Goal: Transaction & Acquisition: Purchase product/service

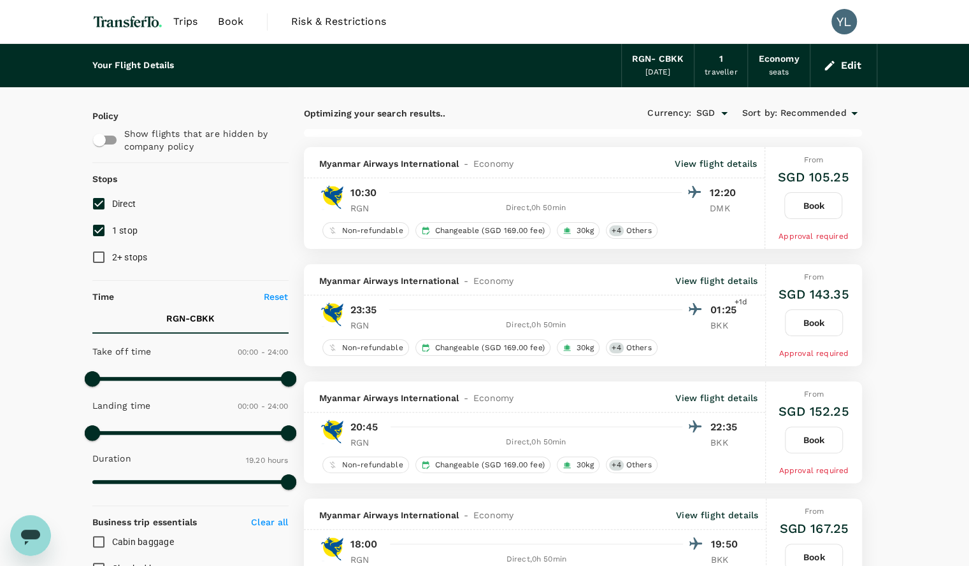
type input "1160"
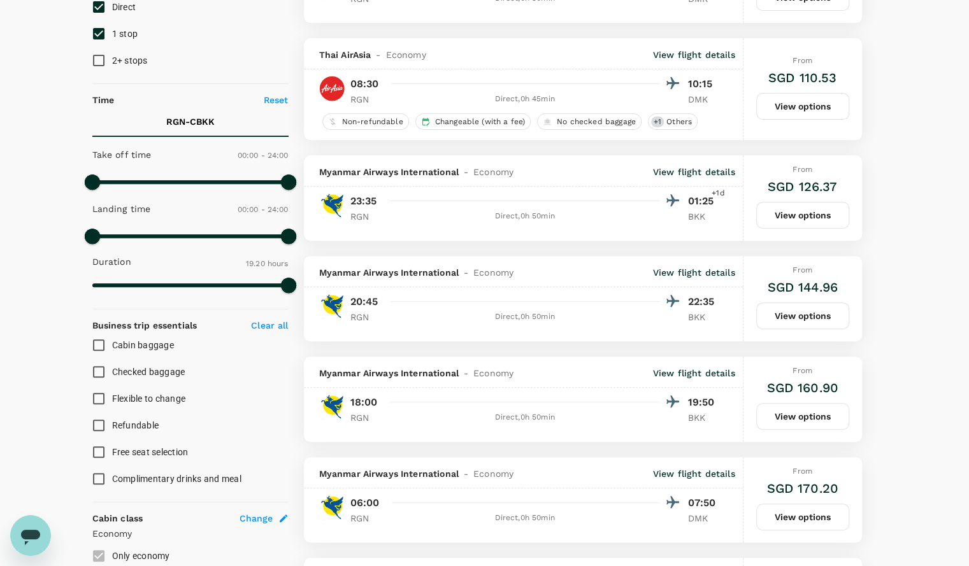
scroll to position [197, 0]
click at [802, 410] on button "View options" at bounding box center [802, 416] width 93 height 27
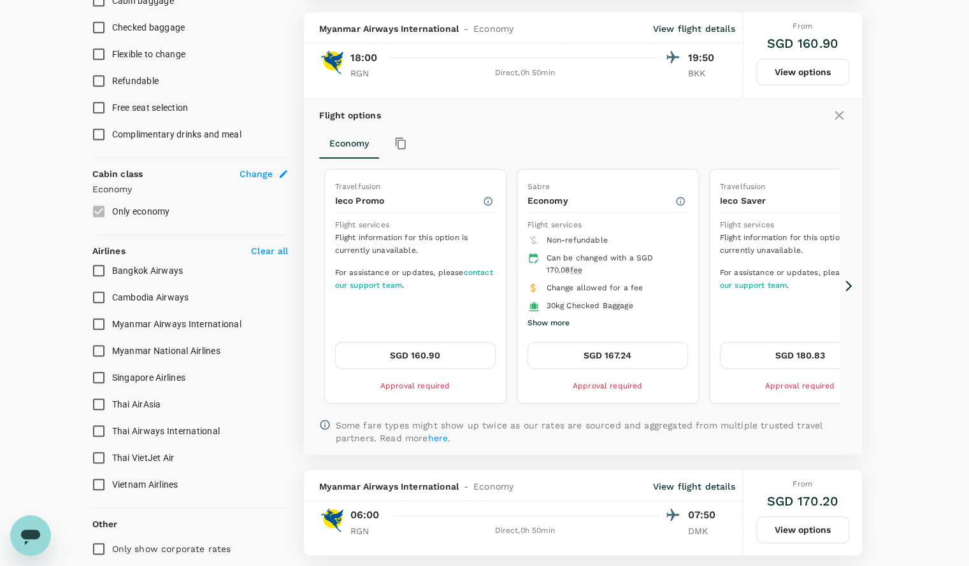
scroll to position [553, 0]
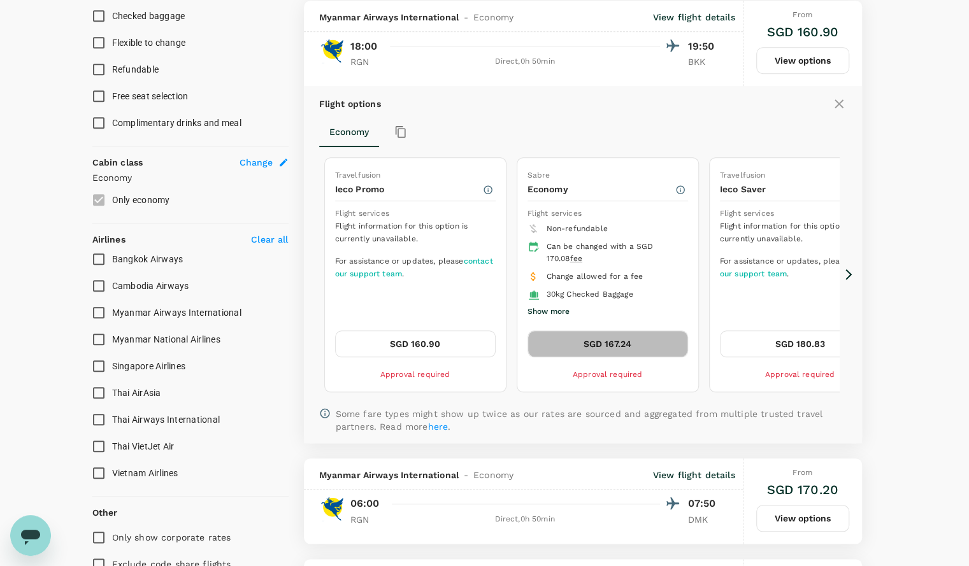
click at [645, 339] on button "SGD 167.24" at bounding box center [607, 344] width 161 height 27
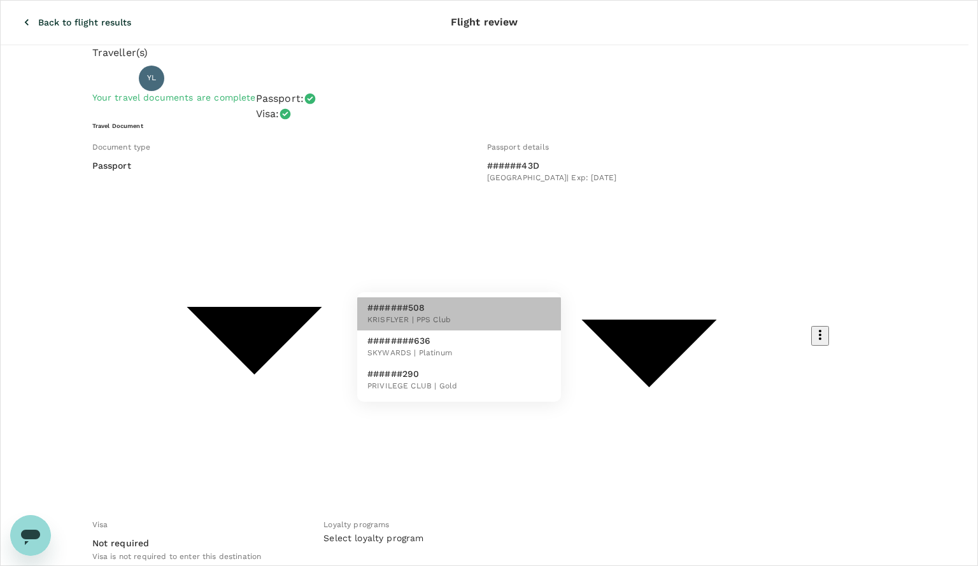
click at [454, 306] on li "#######508 KRISFLYER | PPS Club" at bounding box center [459, 313] width 204 height 33
type input "5d1a19b9-8b0d-4daa-9e12-3e696eac25ce"
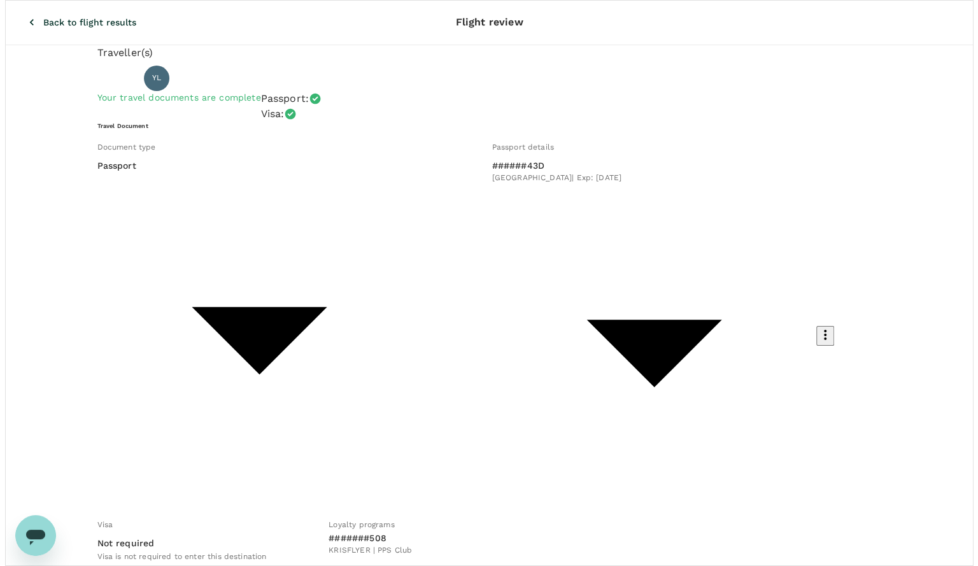
scroll to position [33, 0]
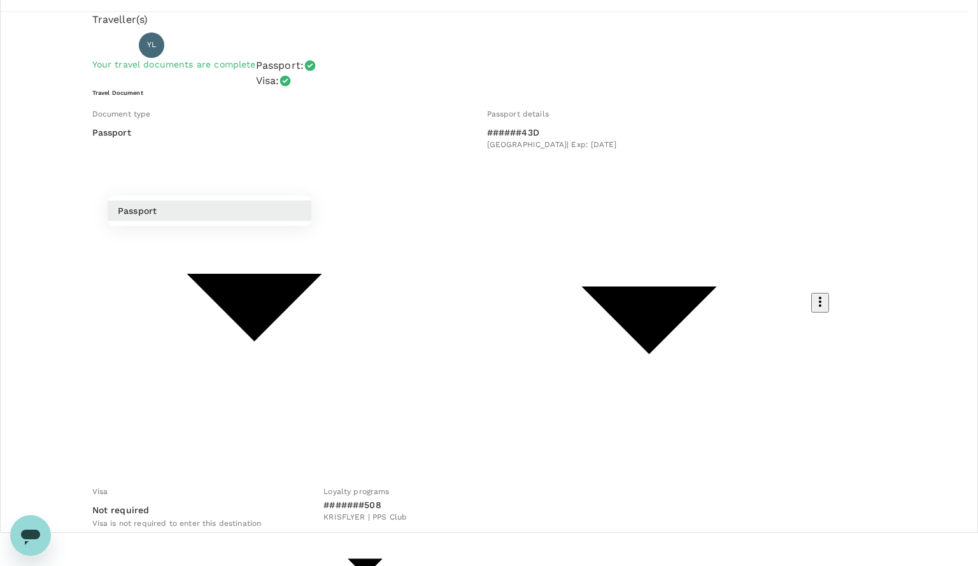
click at [704, 373] on div at bounding box center [489, 283] width 978 height 566
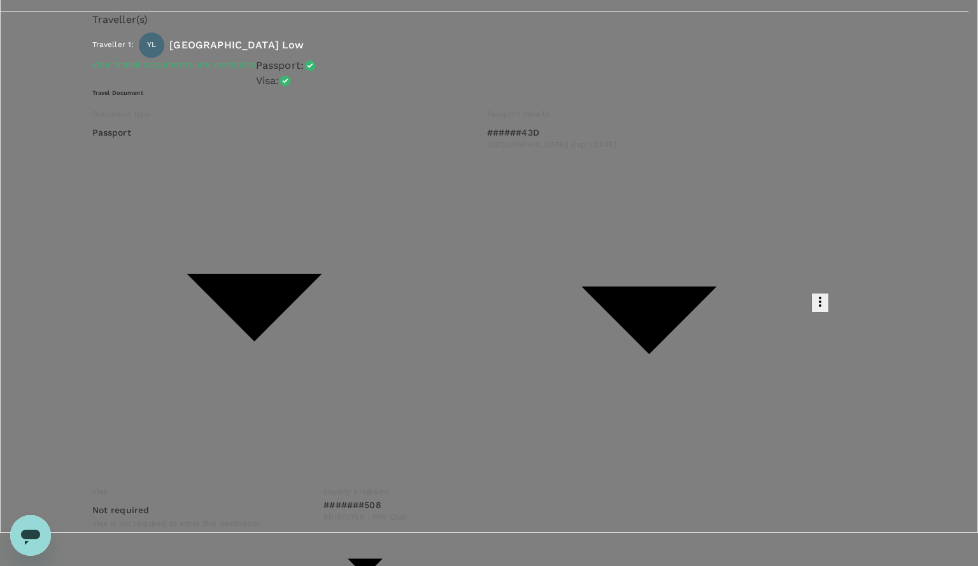
type input "9f86f5ea-eef2-4806-bc5d-0eeed3f8957b"
type textarea "uhuh"
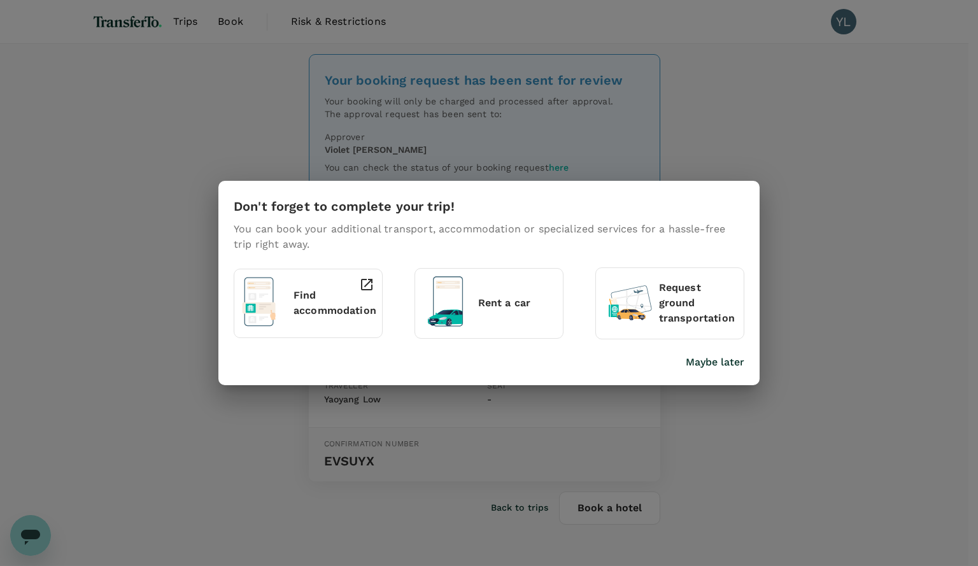
click at [733, 365] on p "Maybe later" at bounding box center [715, 362] width 59 height 15
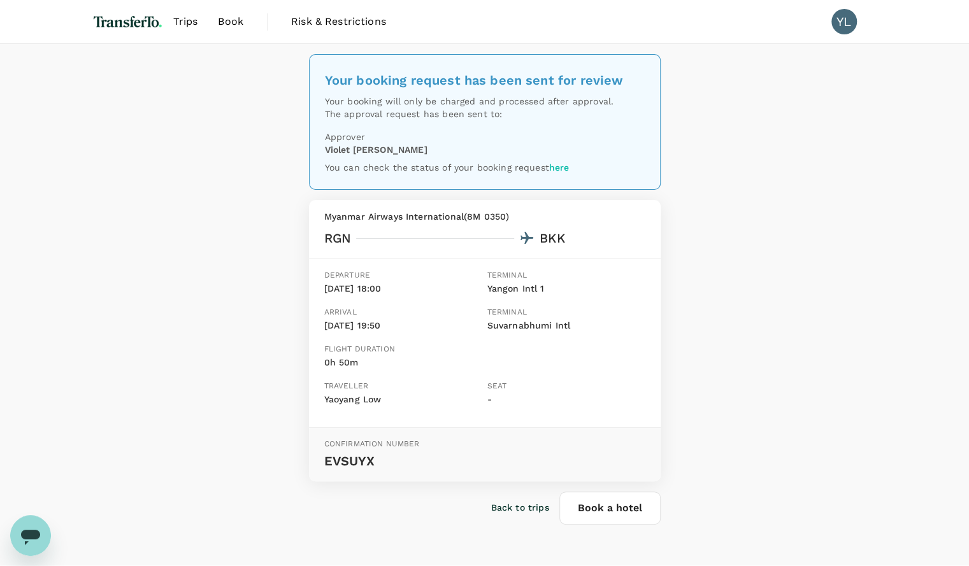
scroll to position [1, 0]
click at [143, 28] on img at bounding box center [127, 20] width 71 height 28
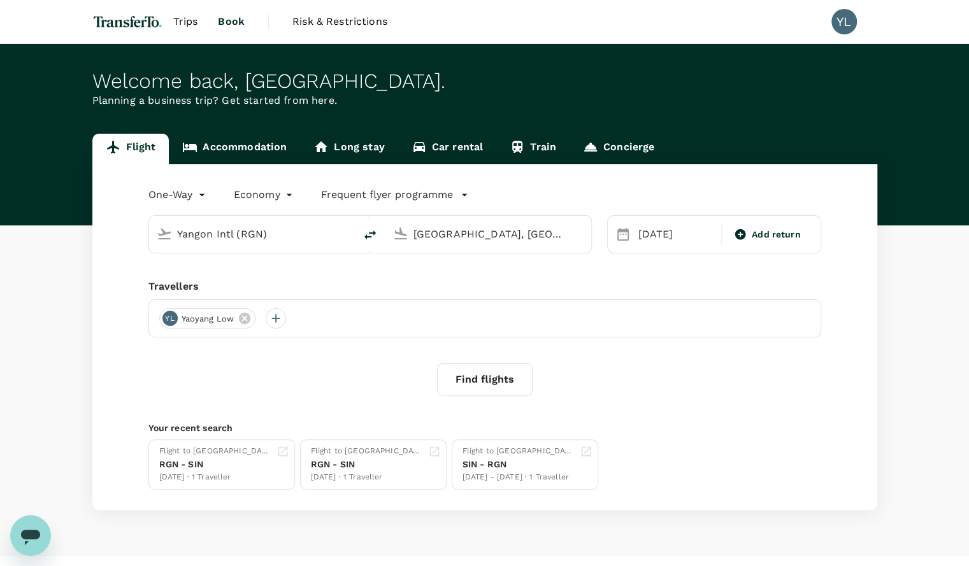
type input "Yangon Intl (RGN)"
type input "Bangkok, Thailand (any)"
type input "Yangon Intl (RGN)"
type input "Bangkok, Thailand (any)"
click at [213, 235] on input "text" at bounding box center [252, 234] width 151 height 20
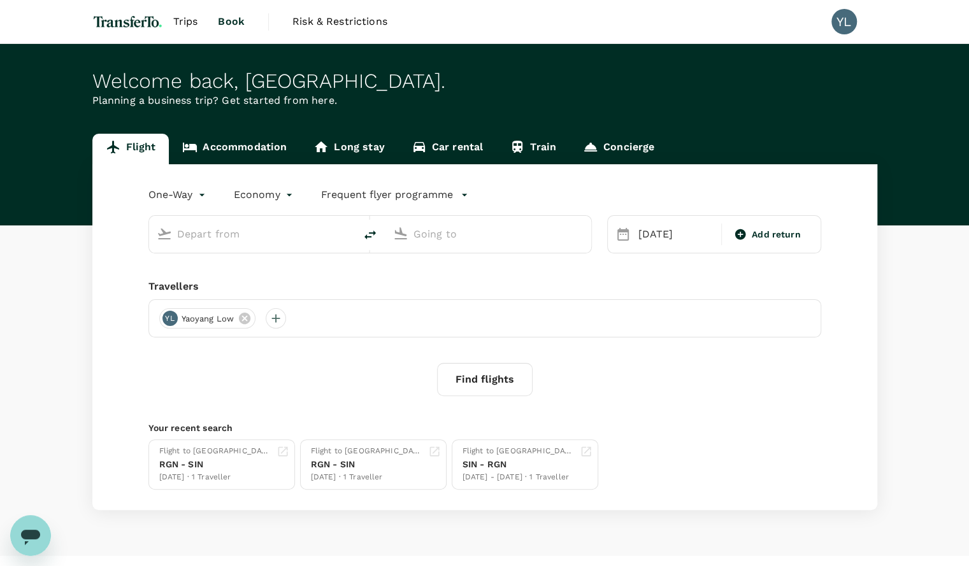
type input "Yangon Intl (RGN)"
type input "Bangkok, Thailand (any)"
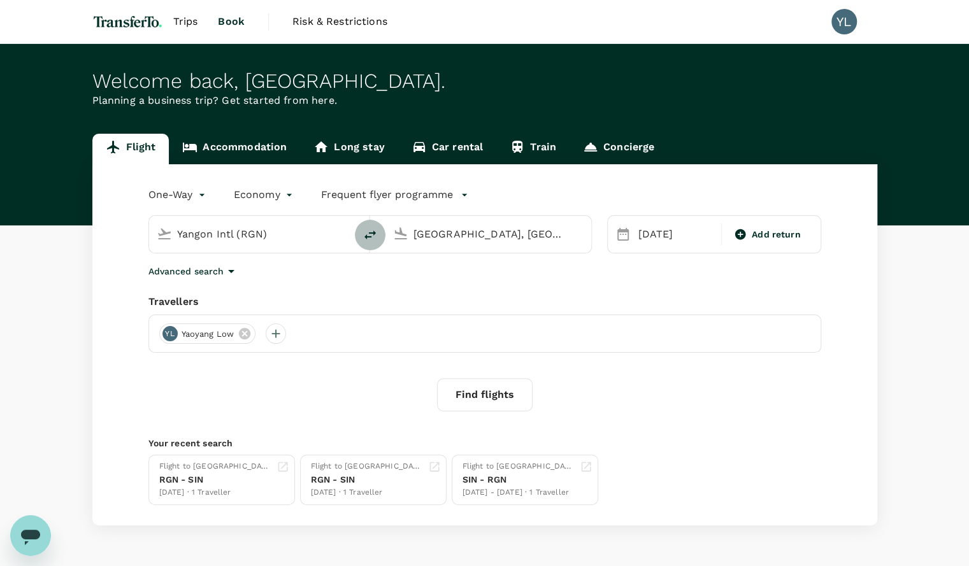
click at [369, 238] on icon "delete" at bounding box center [369, 234] width 15 height 15
type input "Bangkok, Thailand (any)"
click at [434, 235] on input "Yangon Intl (RGN)" at bounding box center [488, 234] width 151 height 20
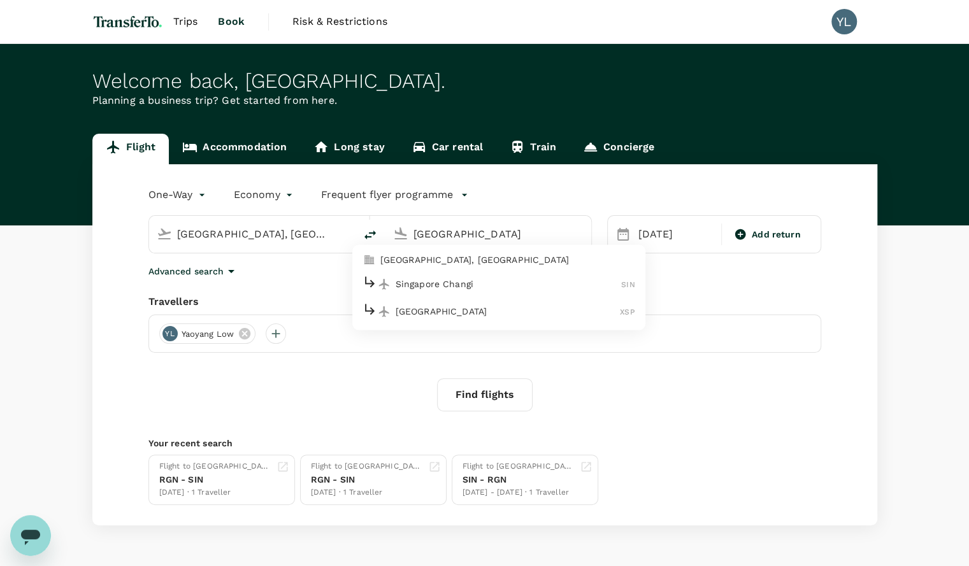
click at [433, 262] on p "Singapore, Singapore" at bounding box center [507, 260] width 255 height 13
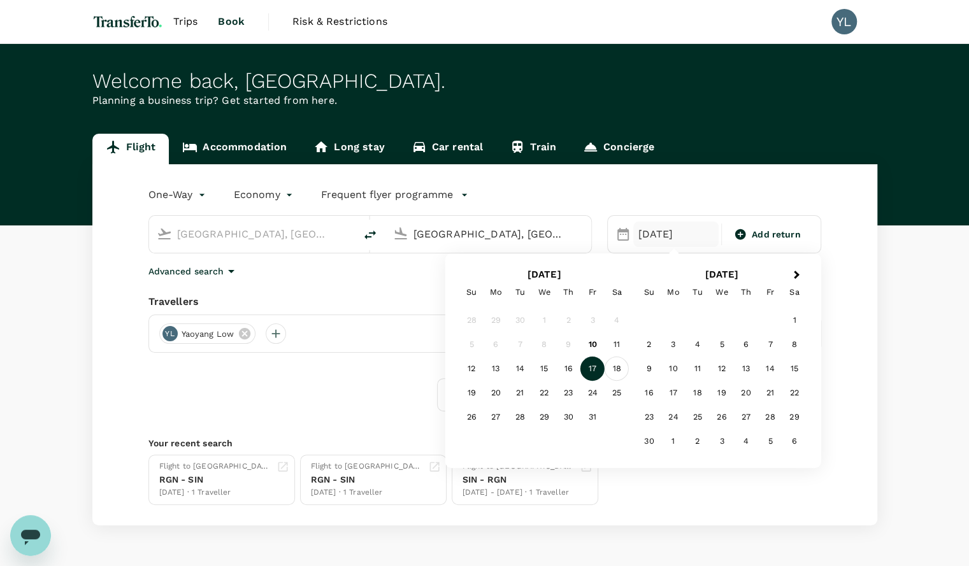
type input "Singapore, Singapore (any)"
click at [617, 369] on div "18" at bounding box center [616, 369] width 24 height 24
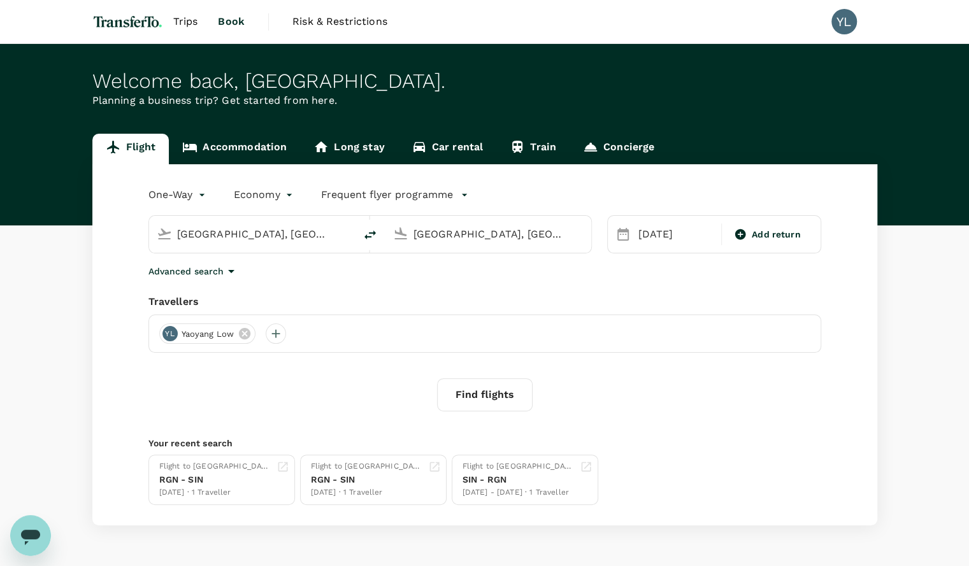
click at [676, 286] on div "One-Way oneway Economy economy Frequent flyer programme Bangkok, Thailand (any)…" at bounding box center [484, 344] width 785 height 361
click at [480, 396] on button "Find flights" at bounding box center [485, 394] width 96 height 33
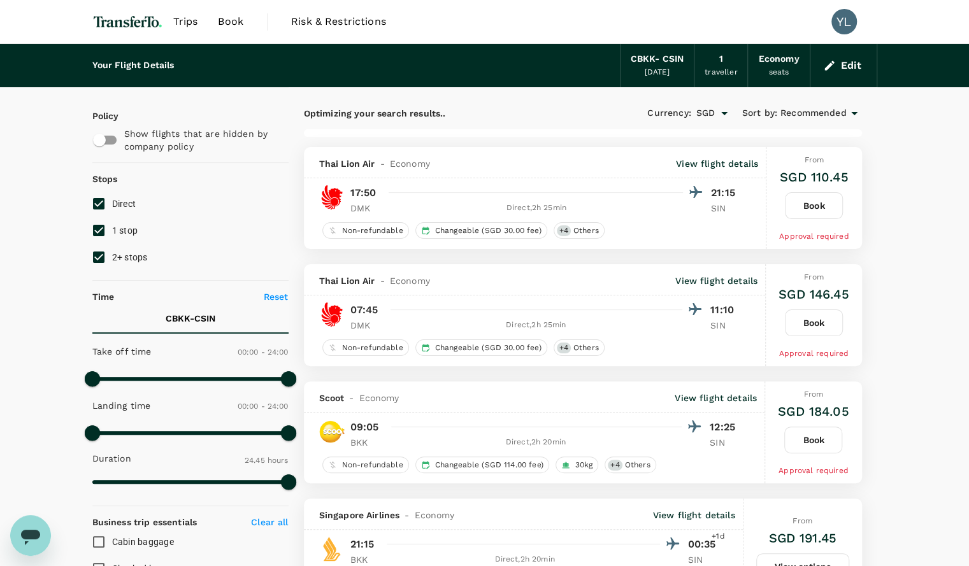
click at [99, 224] on input "1 stop" at bounding box center [98, 230] width 27 height 27
checkbox input "false"
click at [101, 257] on input "2+ stops" at bounding box center [98, 257] width 27 height 27
checkbox input "false"
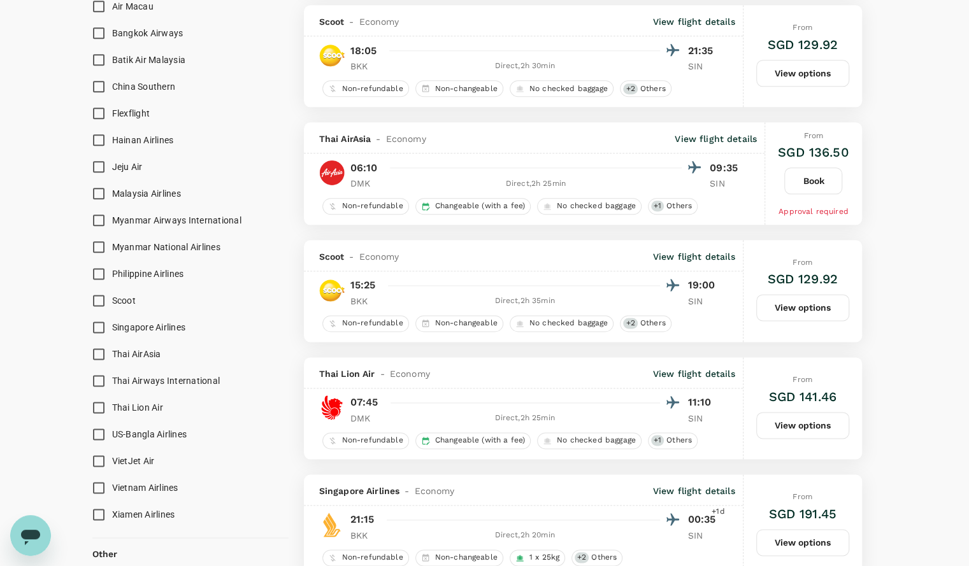
scroll to position [833, 0]
click at [96, 327] on input "Singapore Airlines" at bounding box center [98, 326] width 27 height 27
checkbox input "true"
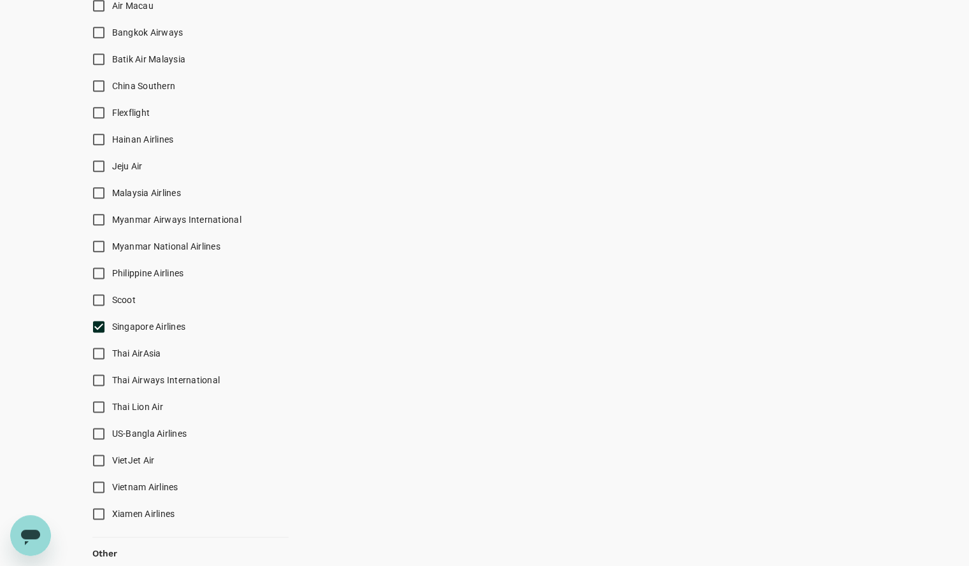
click at [97, 356] on input "Thai AirAsia" at bounding box center [98, 353] width 27 height 27
checkbox input "true"
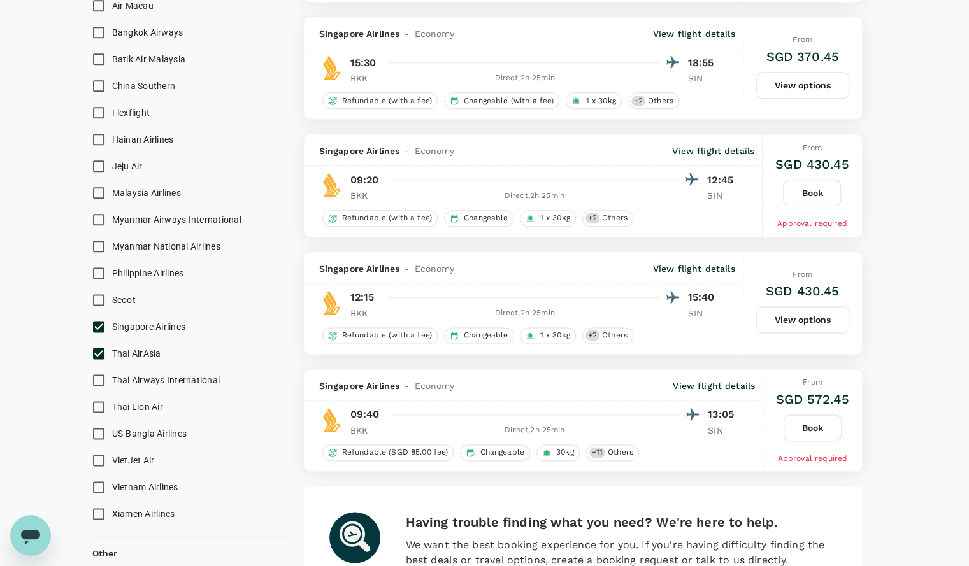
type input "SGD"
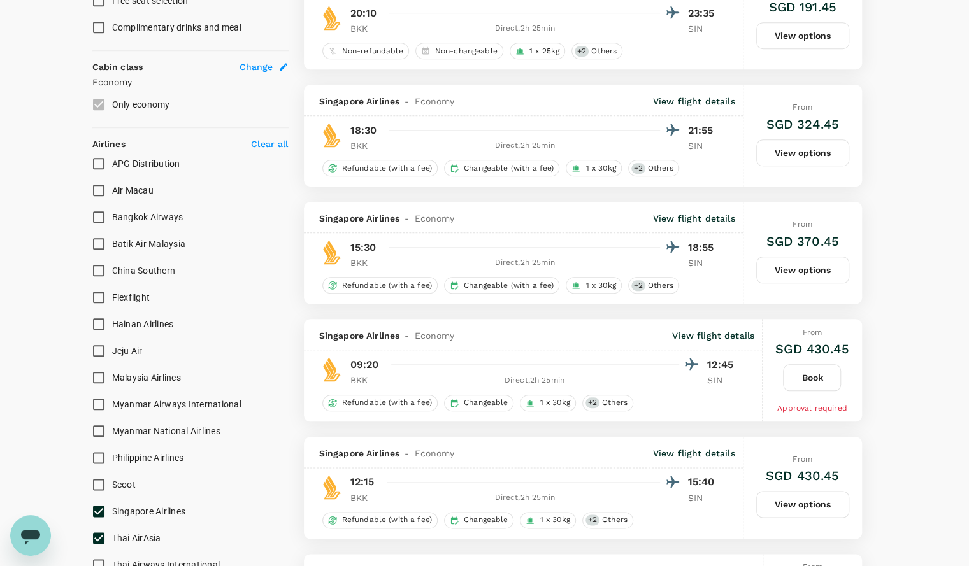
scroll to position [648, 0]
checkbox input "false"
checkbox input "true"
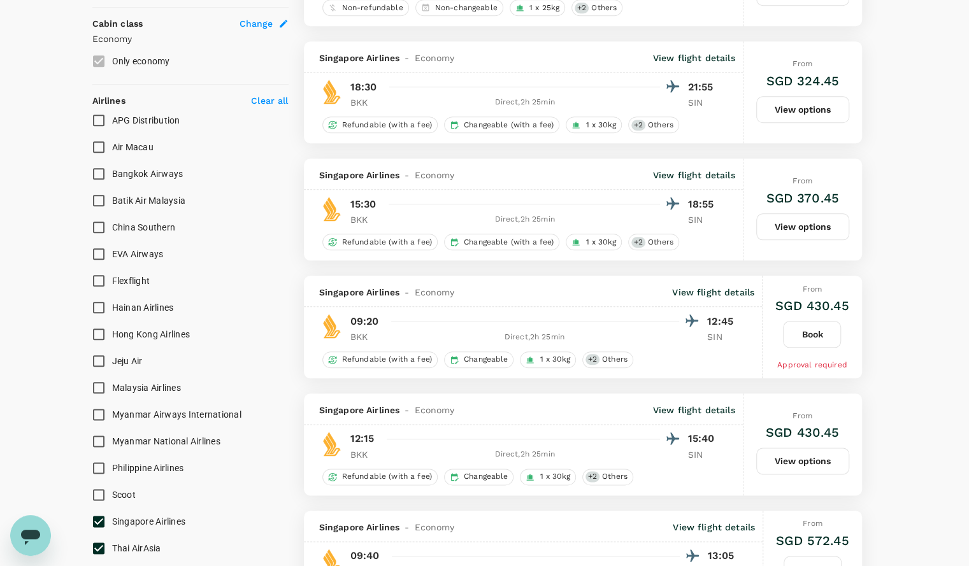
scroll to position [992, 0]
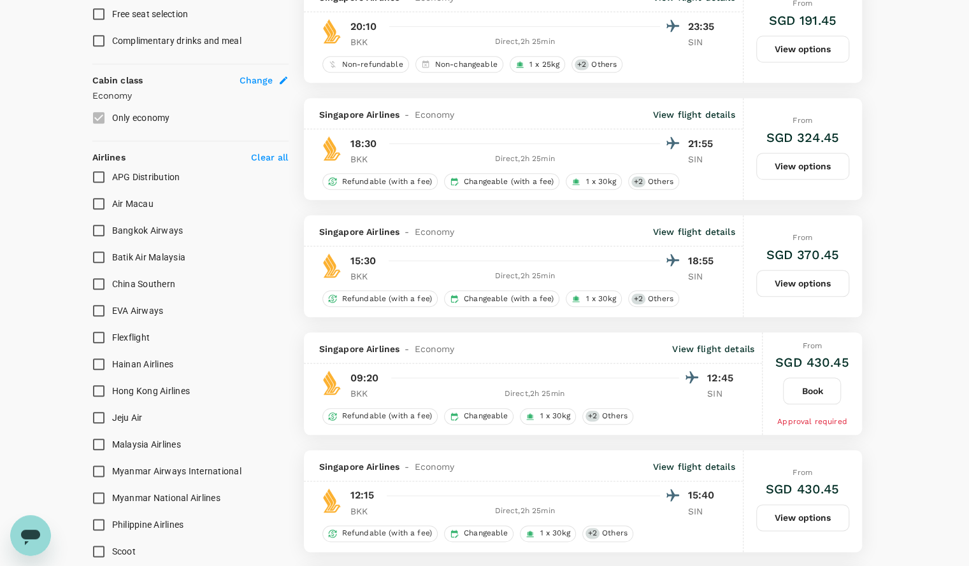
checkbox input "false"
checkbox input "true"
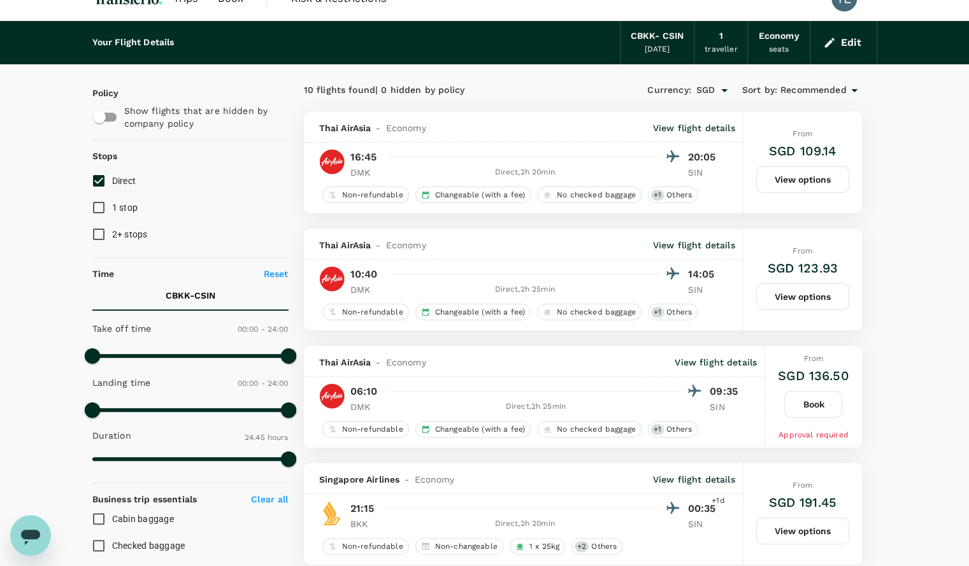
scroll to position [22, 0]
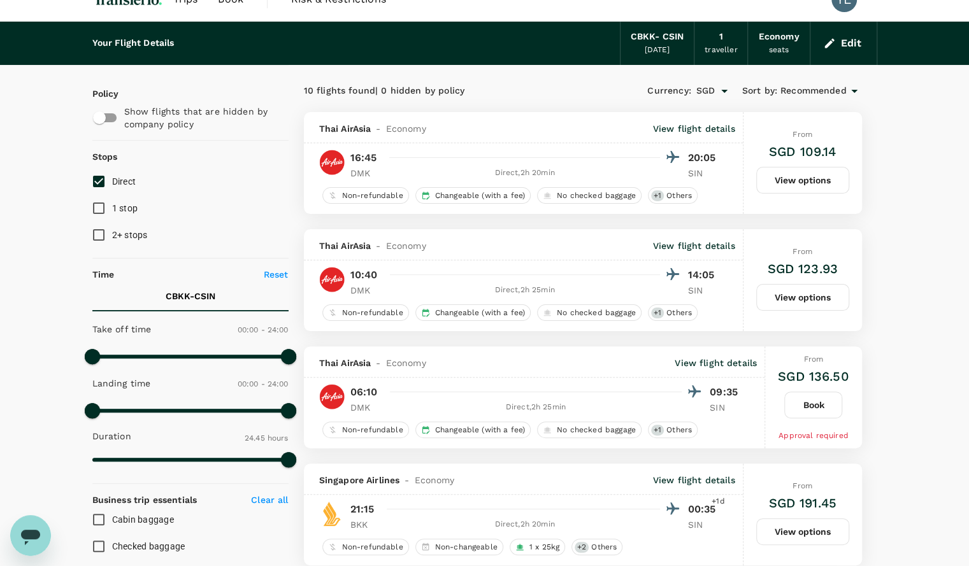
type input "420"
drag, startPoint x: 291, startPoint y: 351, endPoint x: 150, endPoint y: 358, distance: 140.9
click at [150, 358] on span at bounding box center [148, 356] width 15 height 15
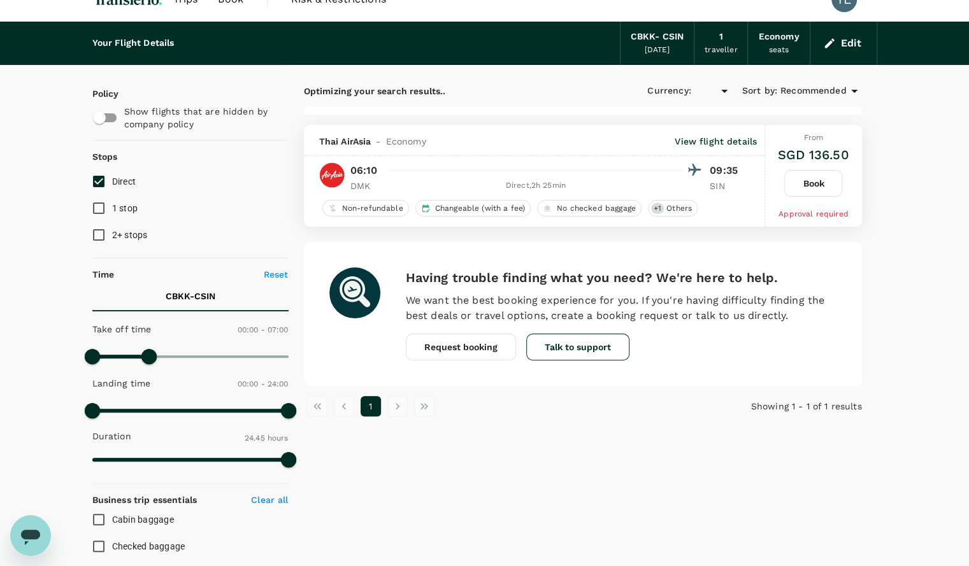
type input "SGD"
click at [711, 143] on p "View flight details" at bounding box center [715, 141] width 82 height 13
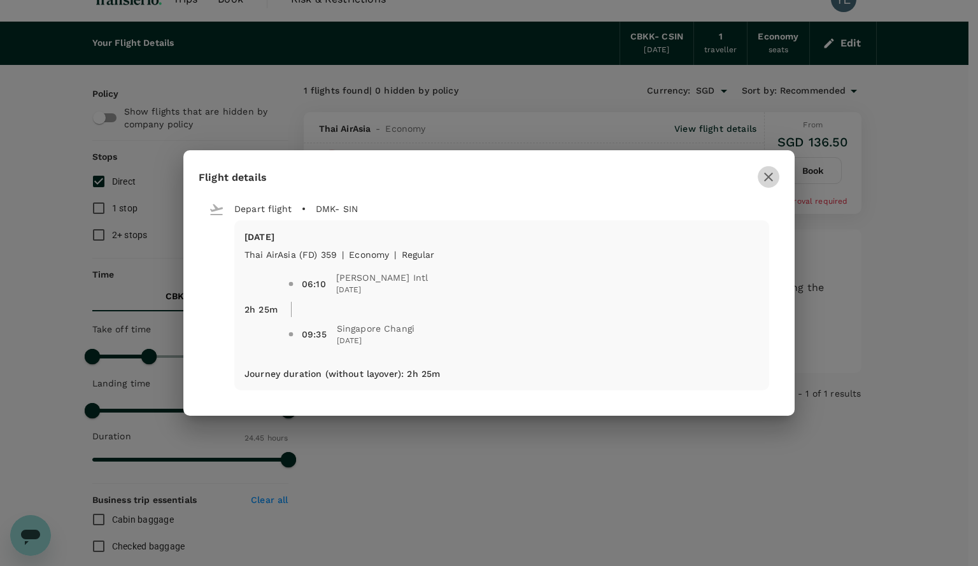
click at [768, 169] on icon "button" at bounding box center [768, 176] width 15 height 15
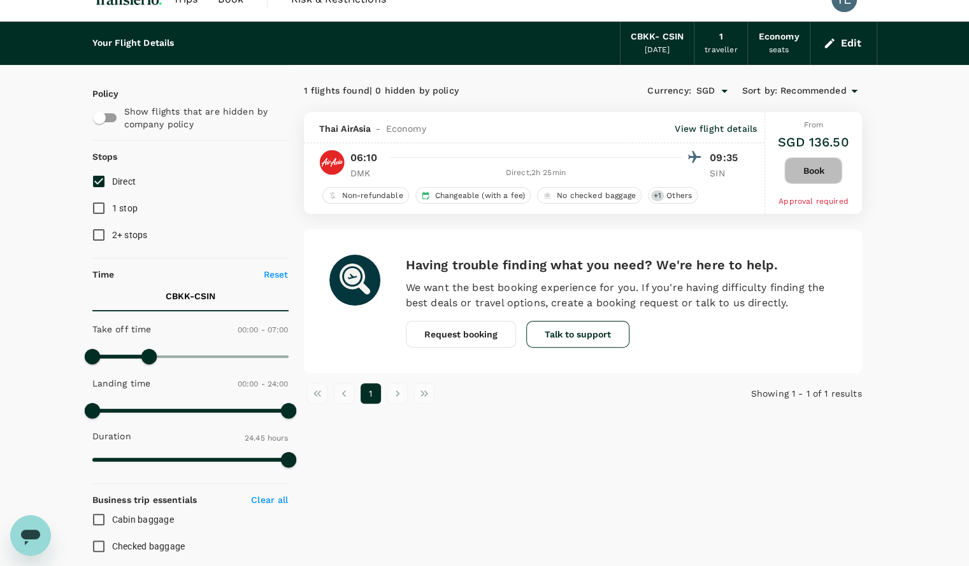
click at [806, 169] on button "Book" at bounding box center [813, 170] width 58 height 27
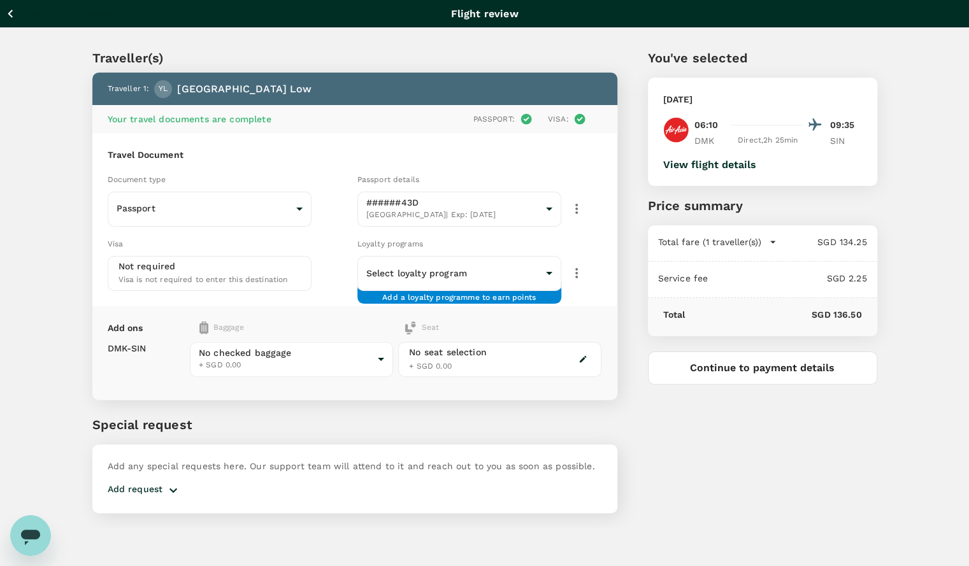
click at [399, 428] on p "Special request" at bounding box center [354, 424] width 525 height 19
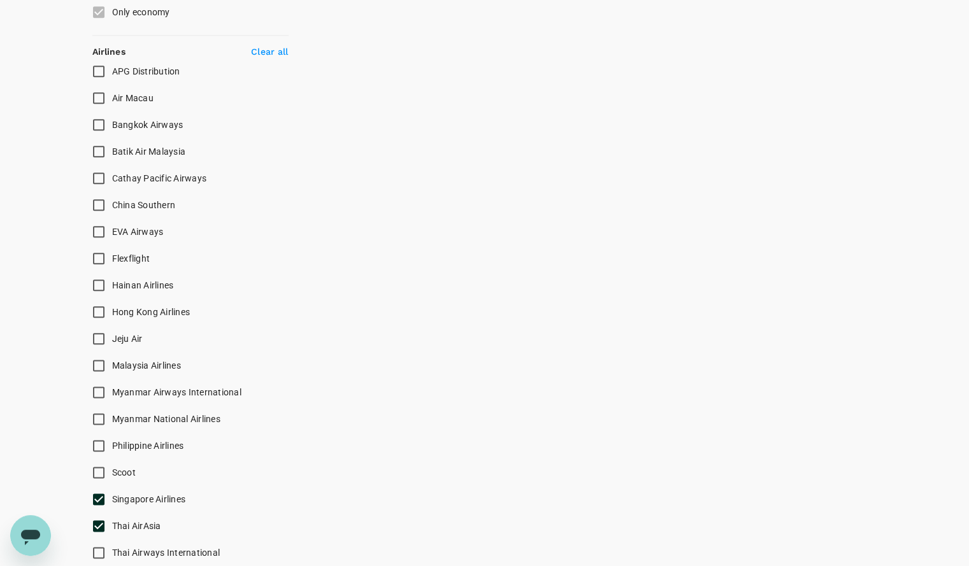
scroll to position [741, 0]
click at [99, 496] on input "Singapore Airlines" at bounding box center [98, 498] width 27 height 27
checkbox input "false"
click at [101, 522] on input "Thai AirAsia" at bounding box center [98, 525] width 27 height 27
checkbox input "false"
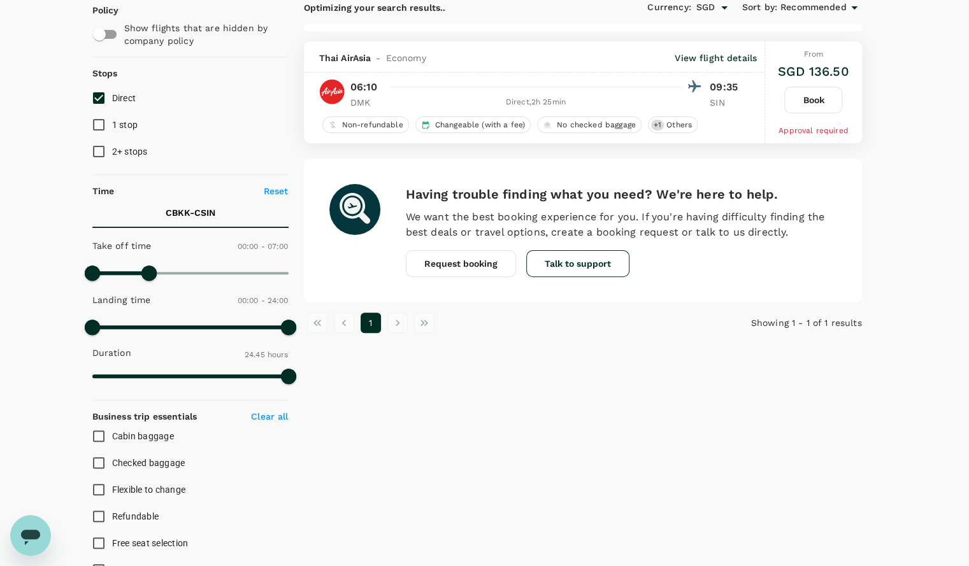
scroll to position [0, 0]
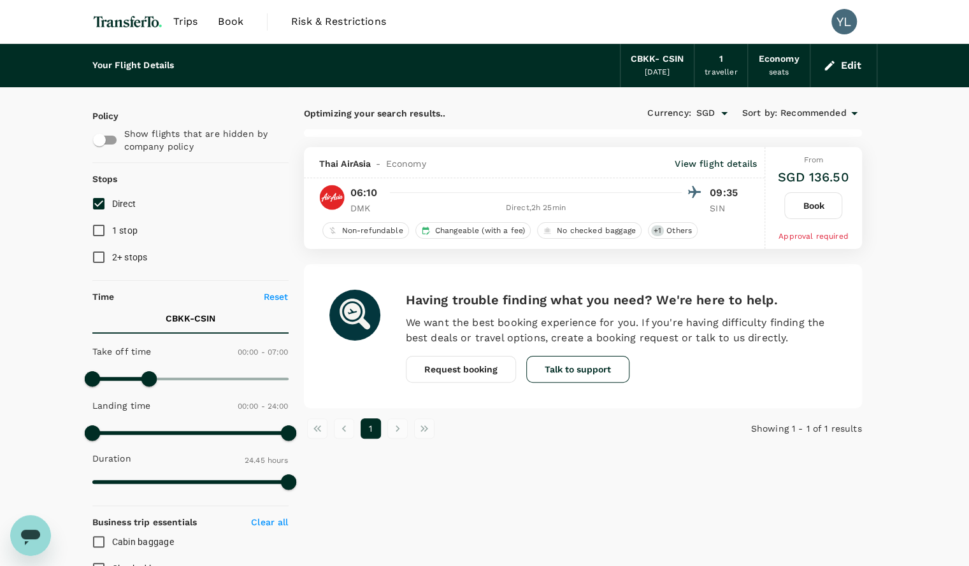
click at [845, 59] on button "Edit" at bounding box center [843, 65] width 46 height 20
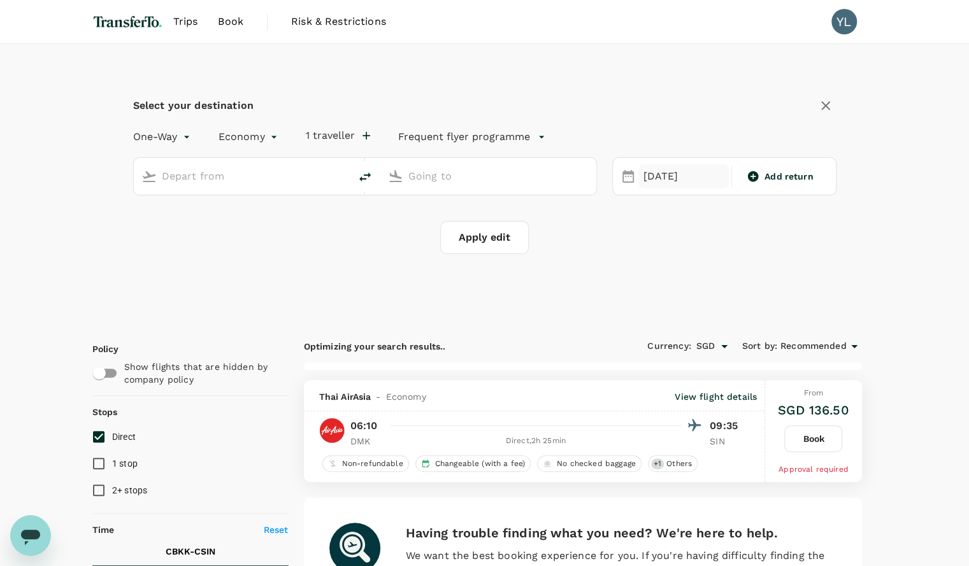
type input "Bangkok, Thailand (any)"
type input "Singapore, Singapore (any)"
click at [667, 182] on div "18 Oct" at bounding box center [683, 176] width 91 height 25
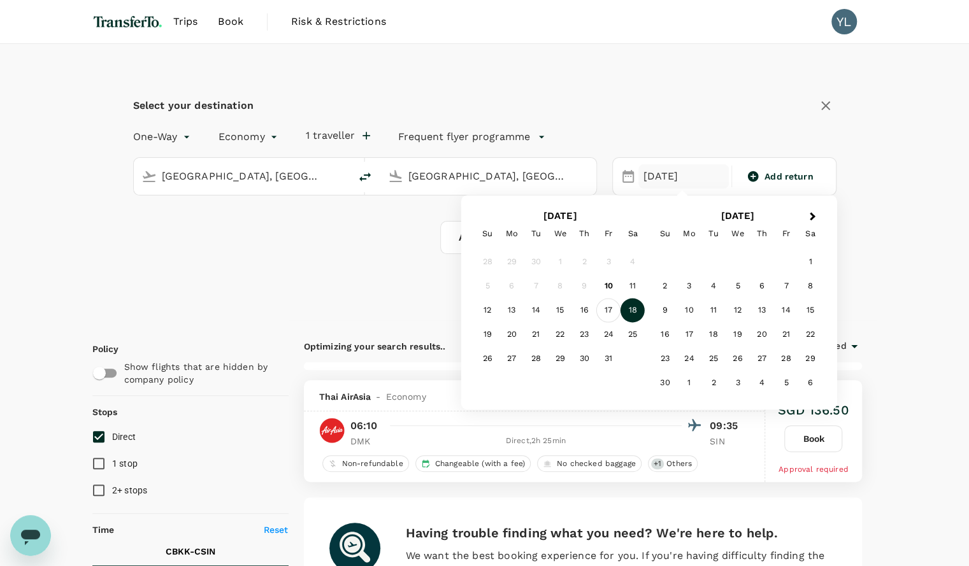
click at [608, 306] on div "17" at bounding box center [608, 311] width 24 height 24
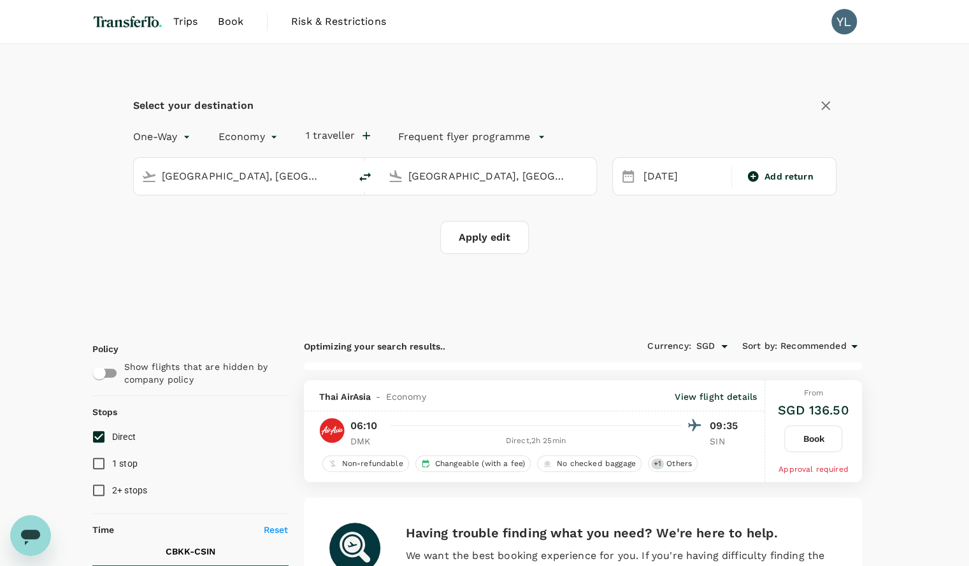
click at [489, 232] on button "Apply edit" at bounding box center [484, 237] width 89 height 33
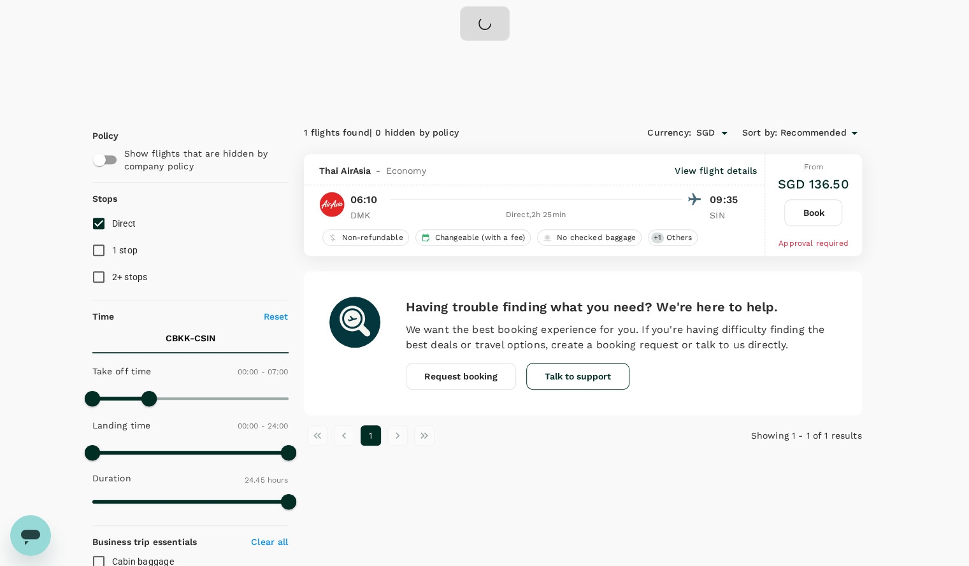
scroll to position [217, 0]
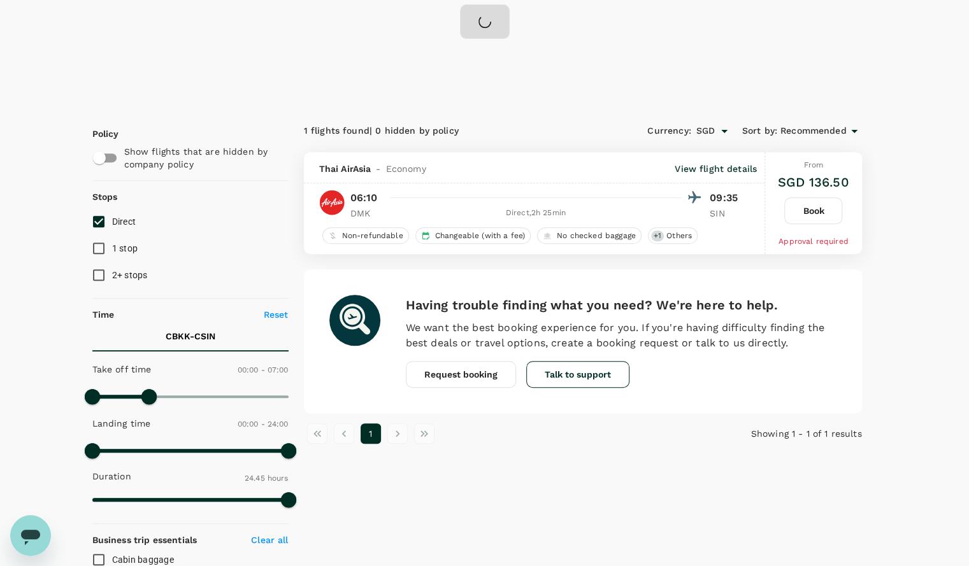
checkbox input "false"
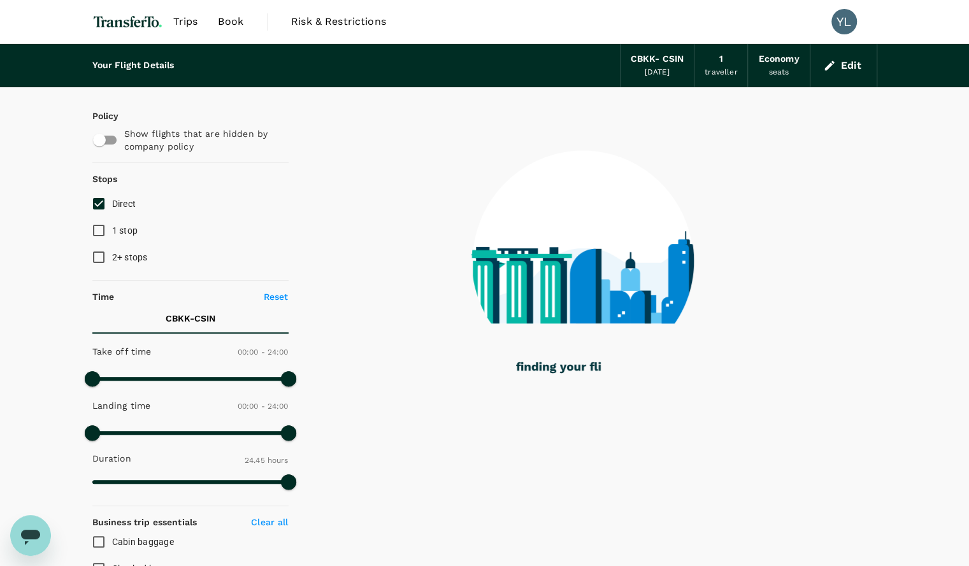
click at [252, 391] on div "Take off time 00:00 - 24:00 Landing time 00:00 - 24:00 Duration 24.45 hours" at bounding box center [187, 417] width 201 height 157
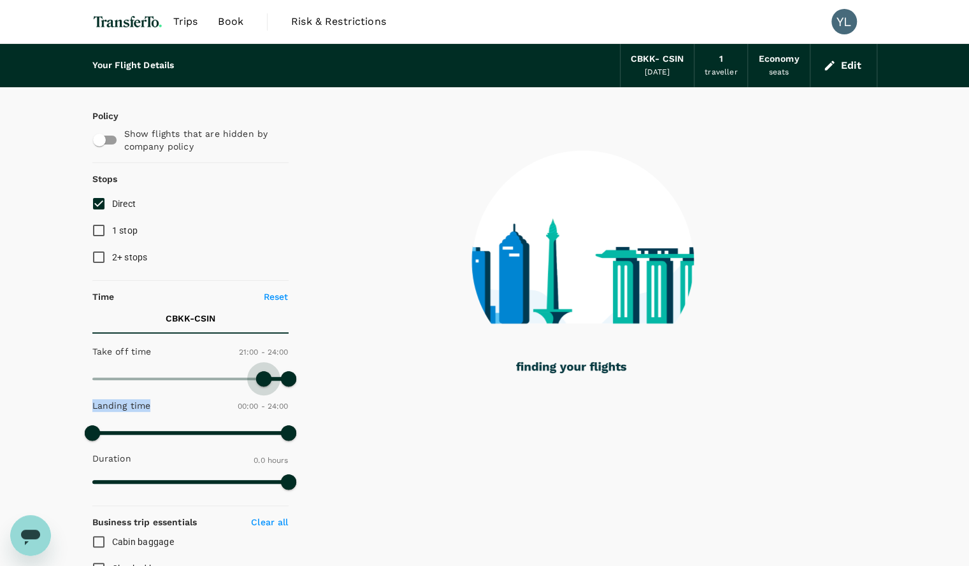
type input "1290"
drag, startPoint x: 94, startPoint y: 372, endPoint x: 266, endPoint y: 366, distance: 172.7
click at [266, 371] on span at bounding box center [263, 378] width 15 height 15
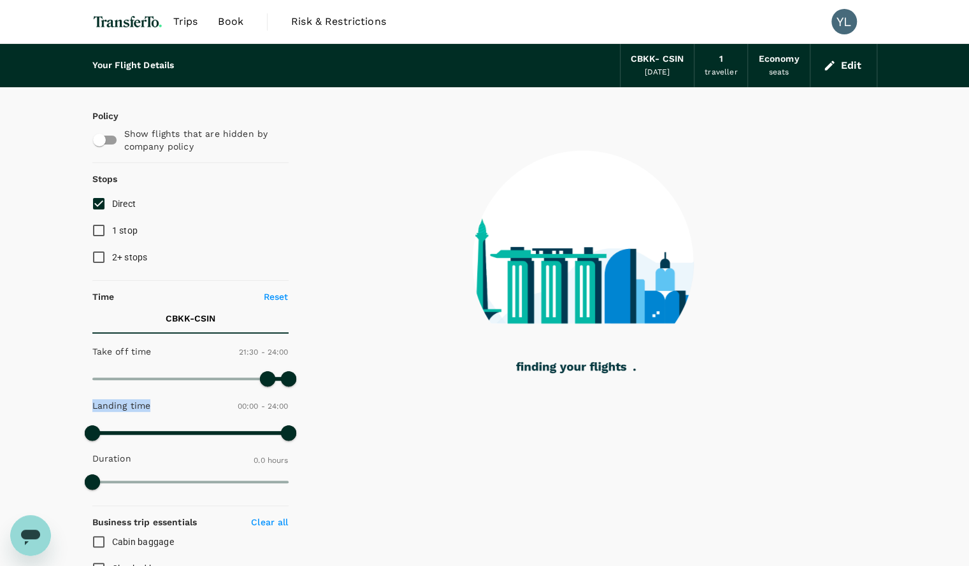
checkbox input "true"
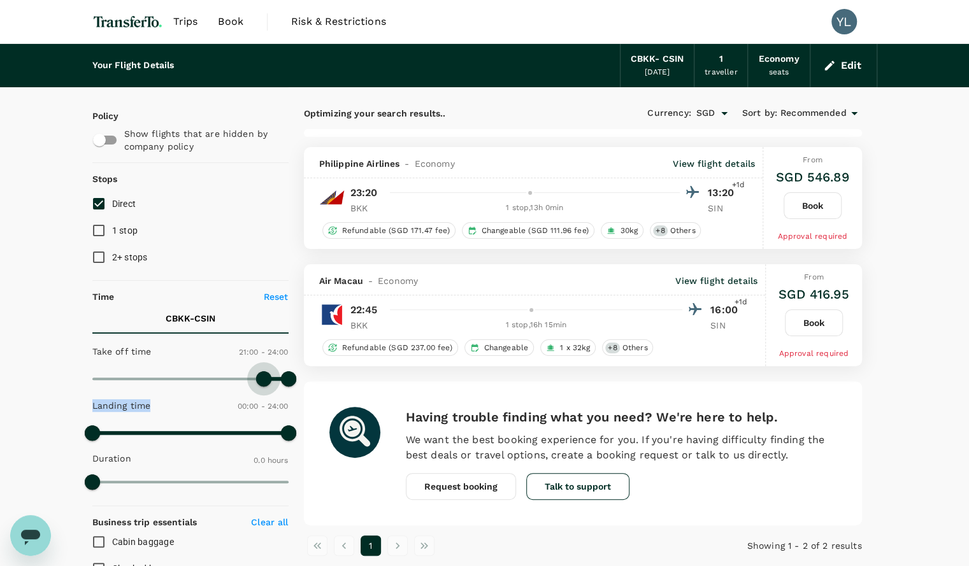
type input "1230"
drag, startPoint x: 267, startPoint y: 378, endPoint x: 260, endPoint y: 379, distance: 7.1
click at [260, 379] on span at bounding box center [259, 378] width 15 height 15
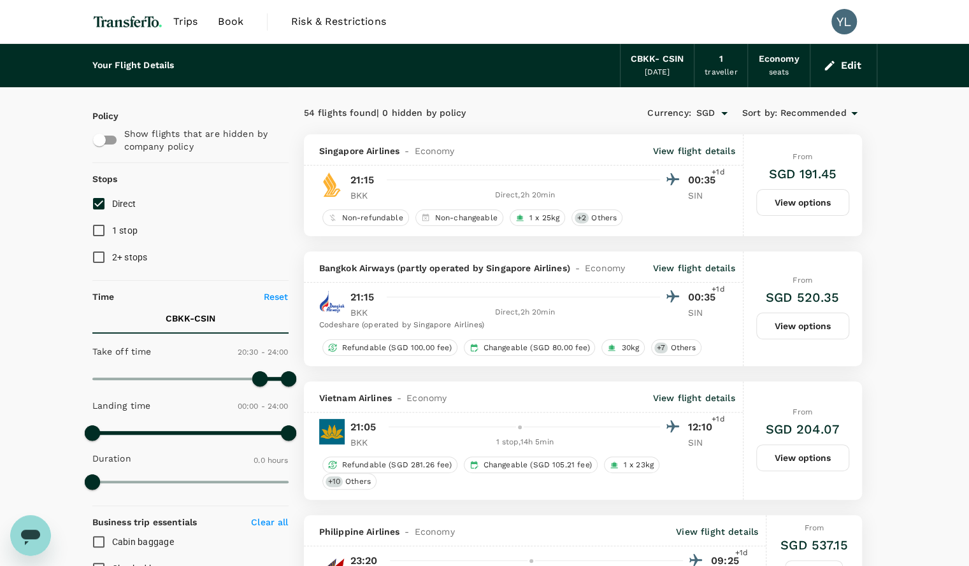
click at [849, 57] on button "Edit" at bounding box center [843, 65] width 46 height 20
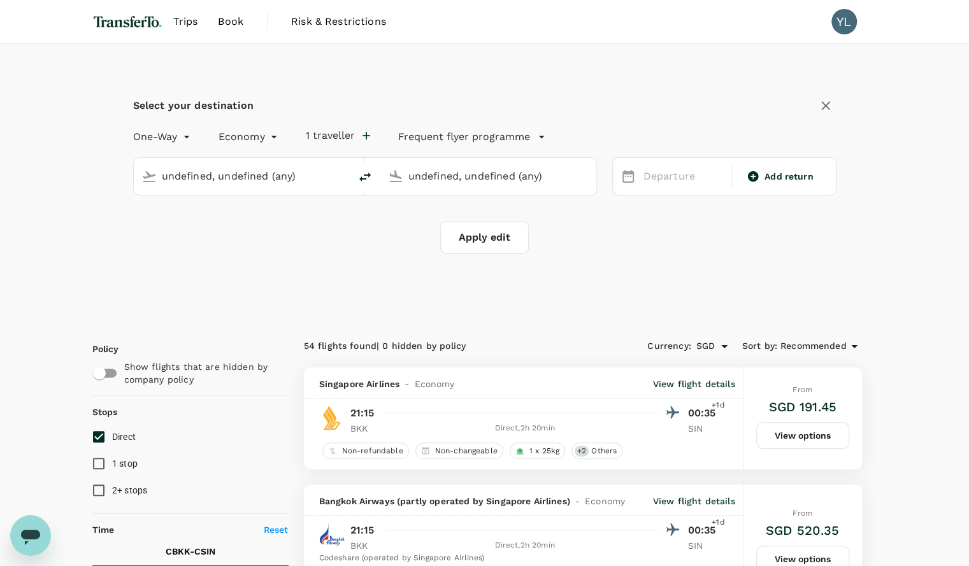
type input "Bangkok, Thailand (any)"
type input "Singapore, Singapore (any)"
type input "Bangkok, Thailand (any)"
type input "Singapore, Singapore (any)"
click at [673, 172] on div "17 Oct" at bounding box center [683, 176] width 91 height 25
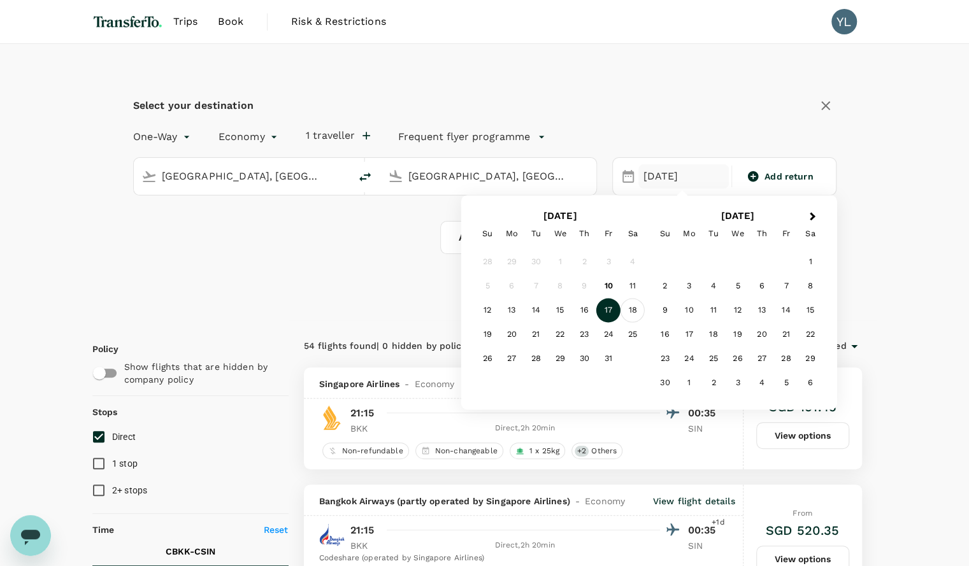
click at [628, 309] on div "18" at bounding box center [632, 311] width 24 height 24
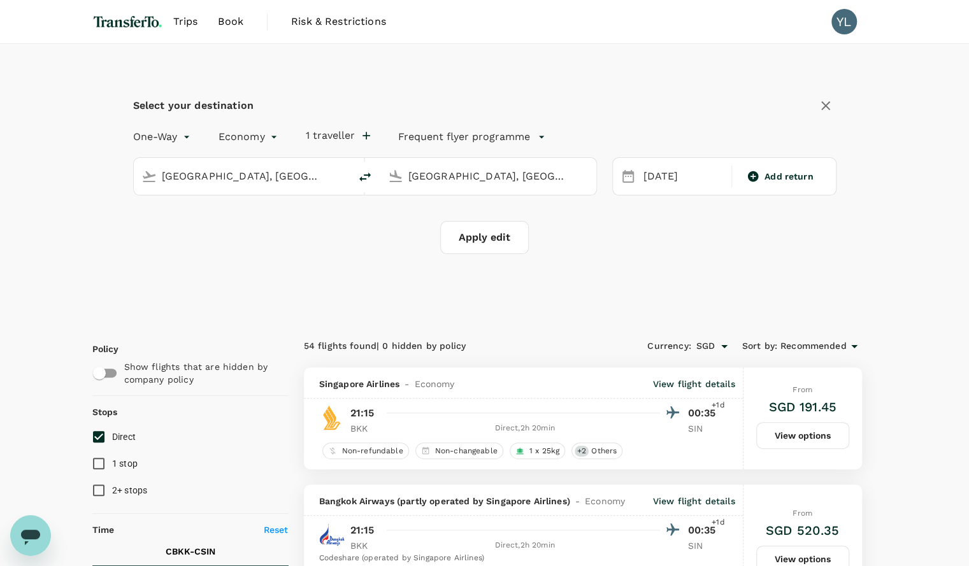
click at [500, 243] on button "Apply edit" at bounding box center [484, 237] width 89 height 33
checkbox input "false"
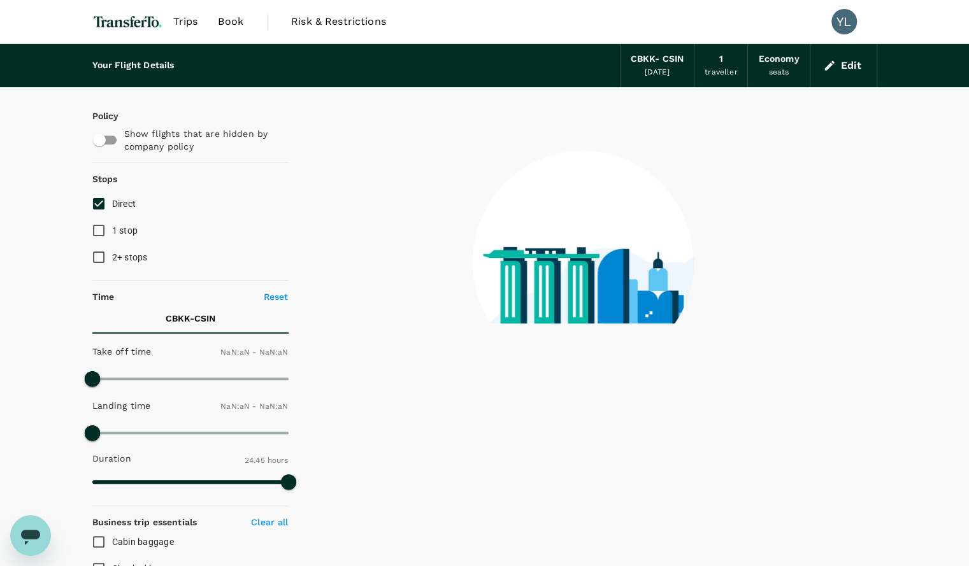
type input "1440"
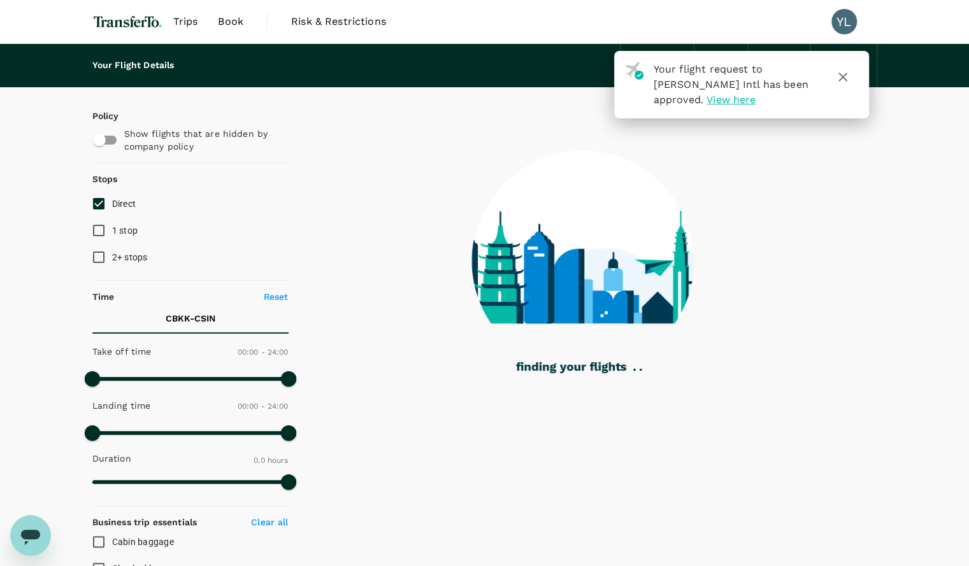
click at [843, 80] on icon "button" at bounding box center [842, 76] width 15 height 15
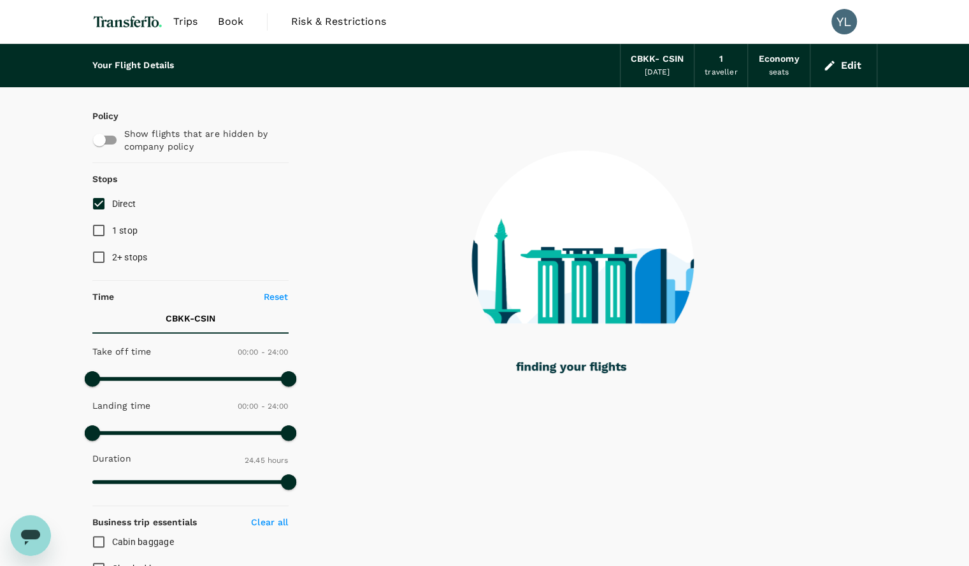
checkbox input "true"
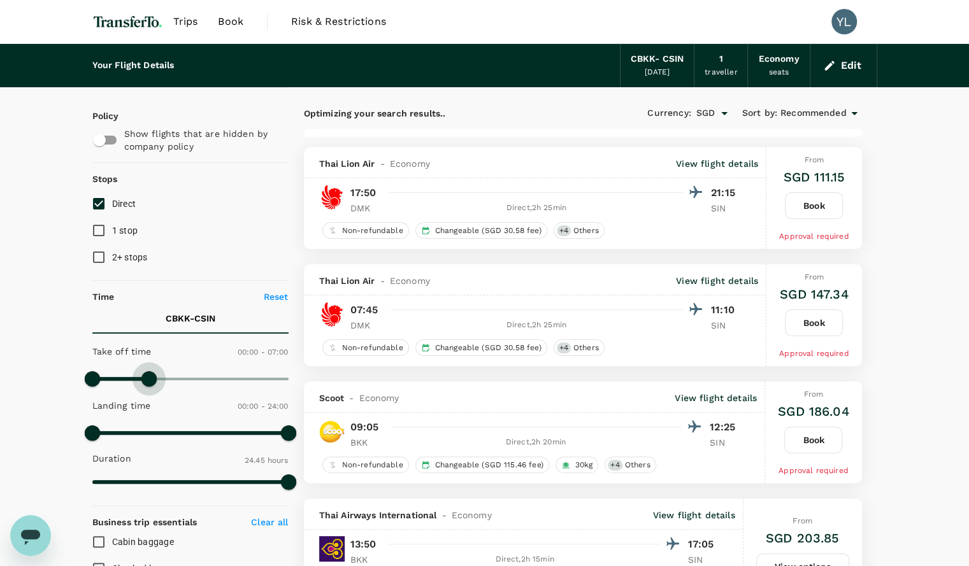
drag, startPoint x: 288, startPoint y: 375, endPoint x: 147, endPoint y: 384, distance: 141.0
click at [147, 384] on span at bounding box center [148, 378] width 15 height 15
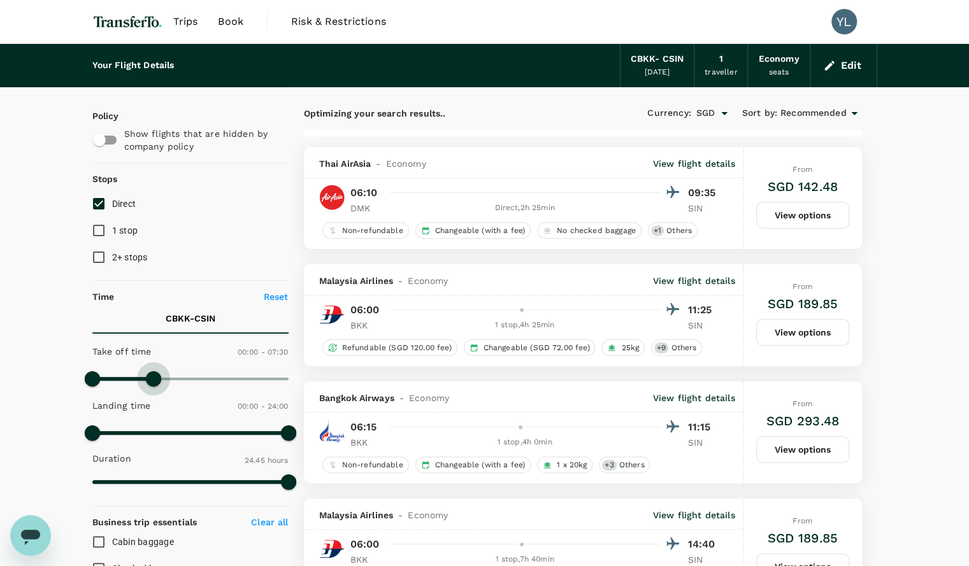
type input "510"
drag, startPoint x: 152, startPoint y: 379, endPoint x: 162, endPoint y: 379, distance: 10.2
click at [162, 379] on span at bounding box center [161, 378] width 15 height 15
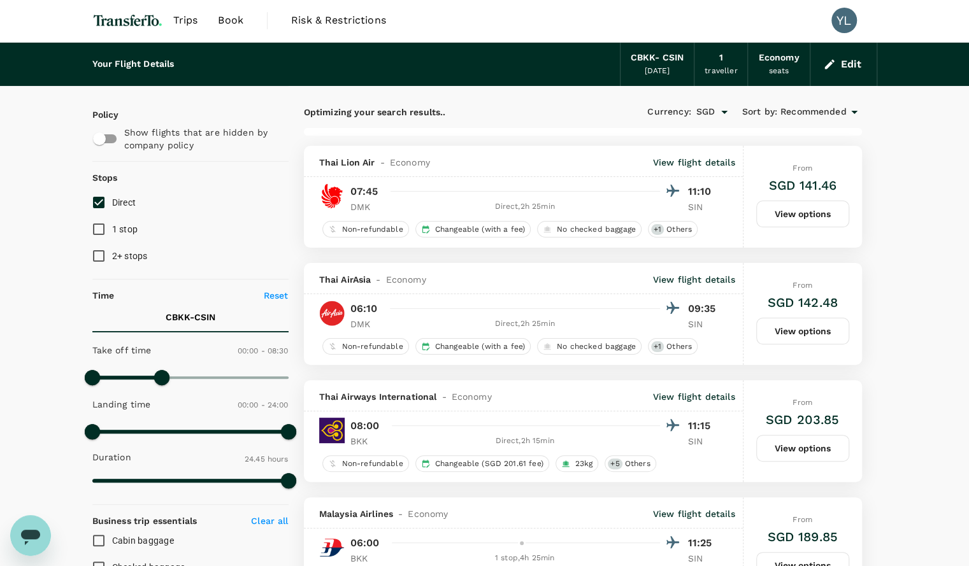
scroll to position [1, 0]
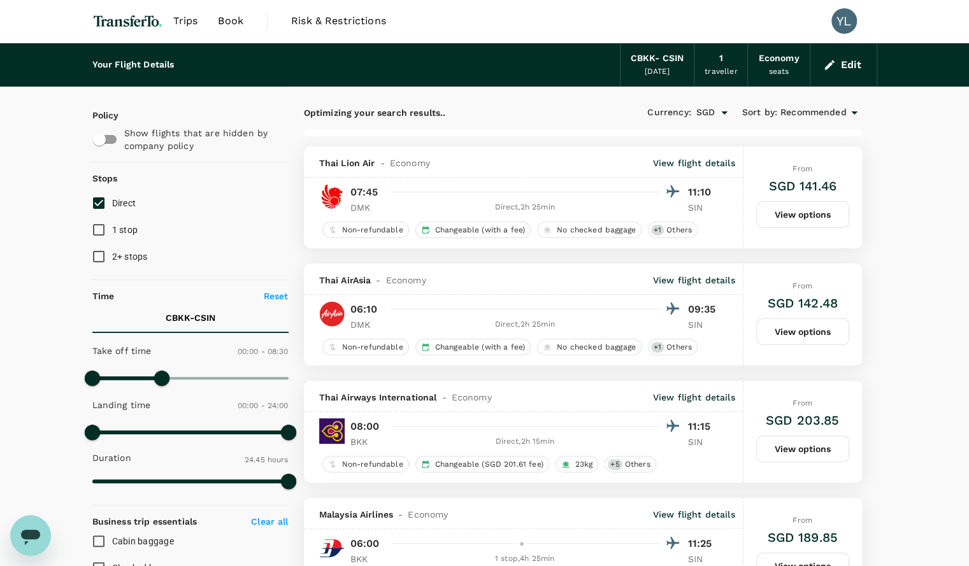
click at [820, 332] on button "View options" at bounding box center [802, 331] width 93 height 27
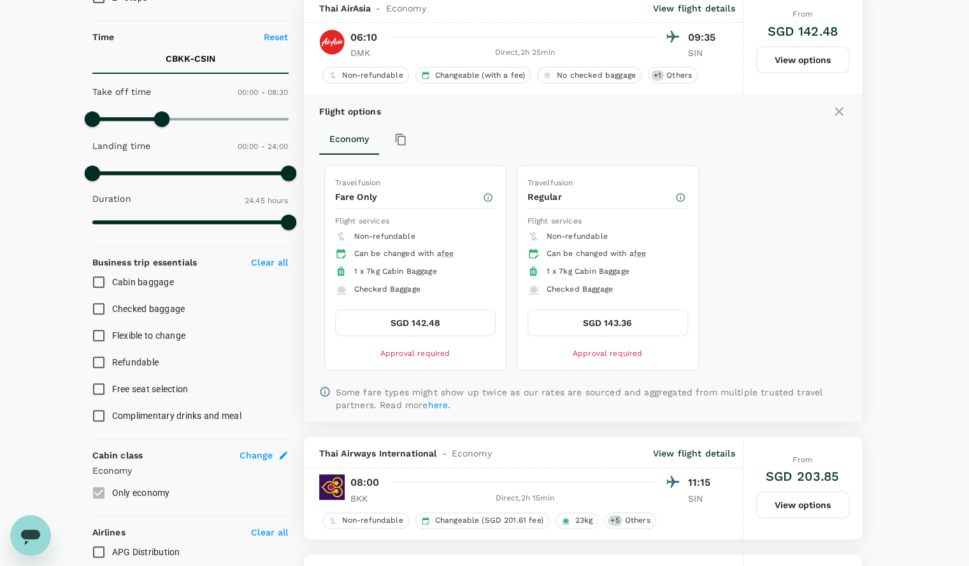
scroll to position [264, 0]
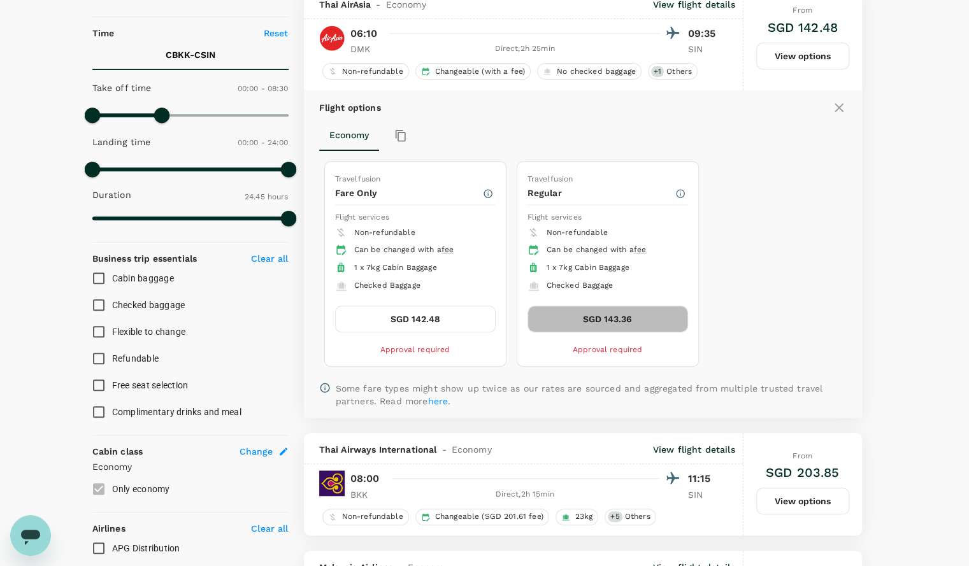
click at [618, 315] on button "SGD 143.36" at bounding box center [607, 319] width 161 height 27
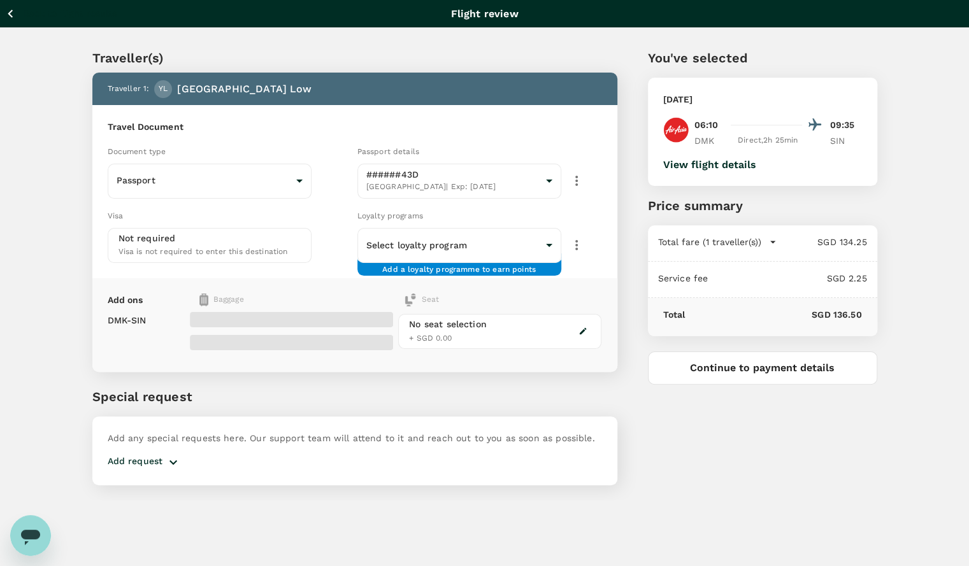
click at [575, 329] on div at bounding box center [582, 331] width 15 height 15
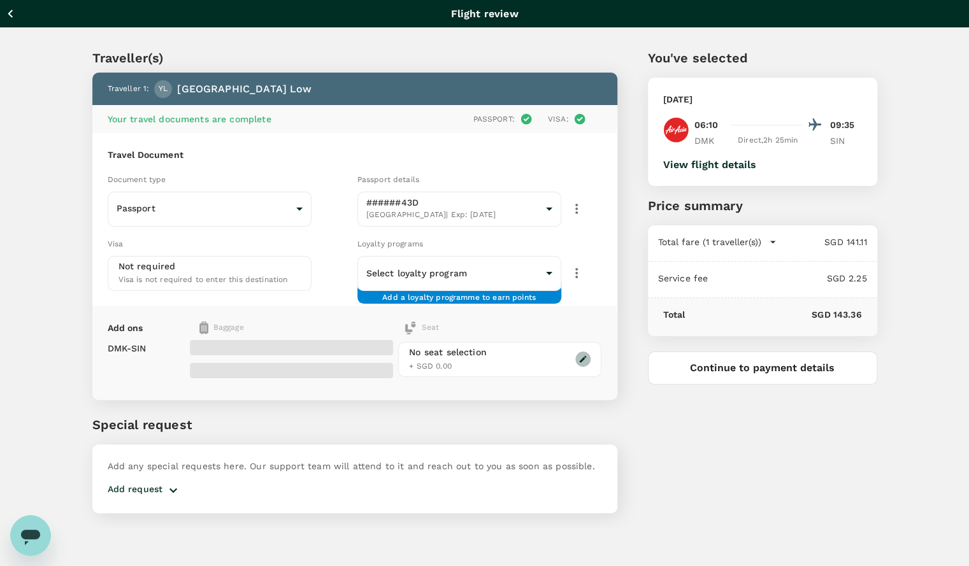
click at [579, 358] on icon "button" at bounding box center [582, 359] width 9 height 9
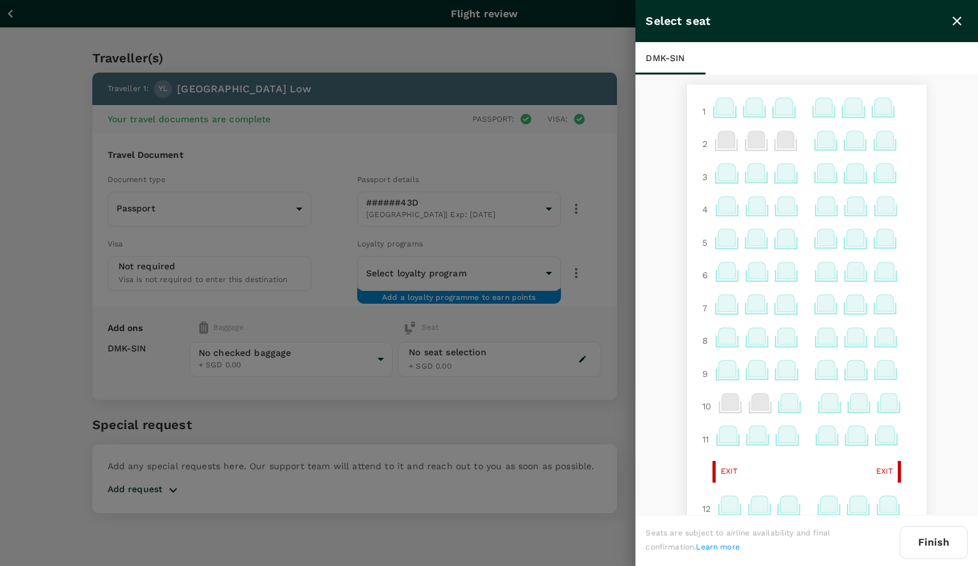
scroll to position [1, 0]
click at [717, 104] on icon at bounding box center [725, 105] width 17 height 17
click at [862, 173] on p "Select" at bounding box center [868, 177] width 28 height 13
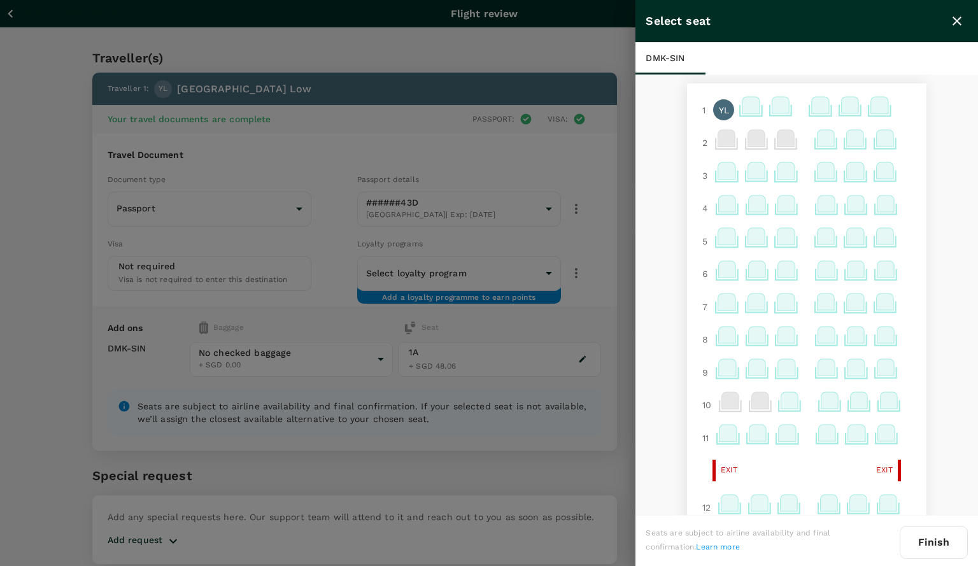
scroll to position [218, 0]
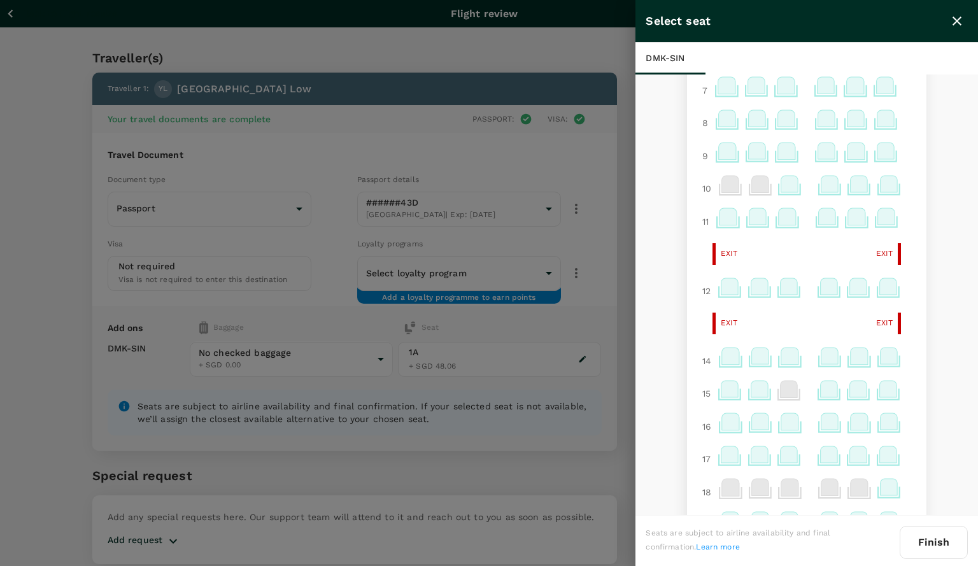
click at [942, 548] on button "Finish" at bounding box center [934, 542] width 68 height 33
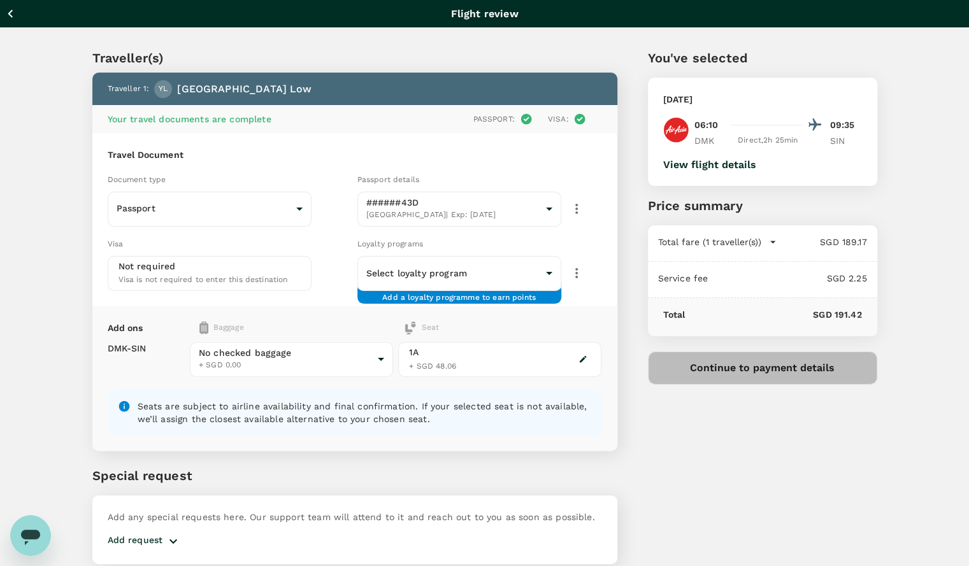
click at [790, 369] on button "Continue to payment details" at bounding box center [762, 368] width 229 height 33
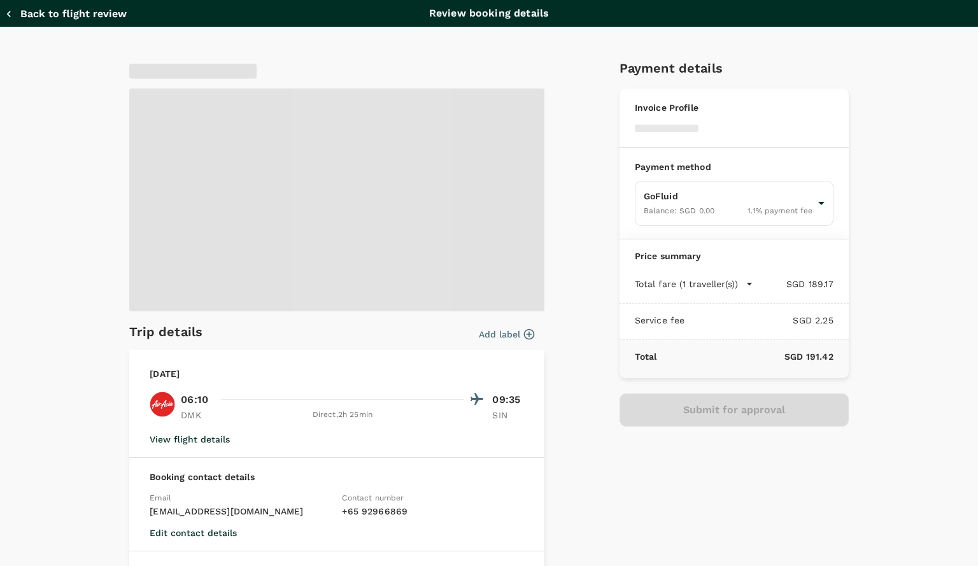
type input "9f86f5ea-eef2-4806-bc5d-0eeed3f8957b"
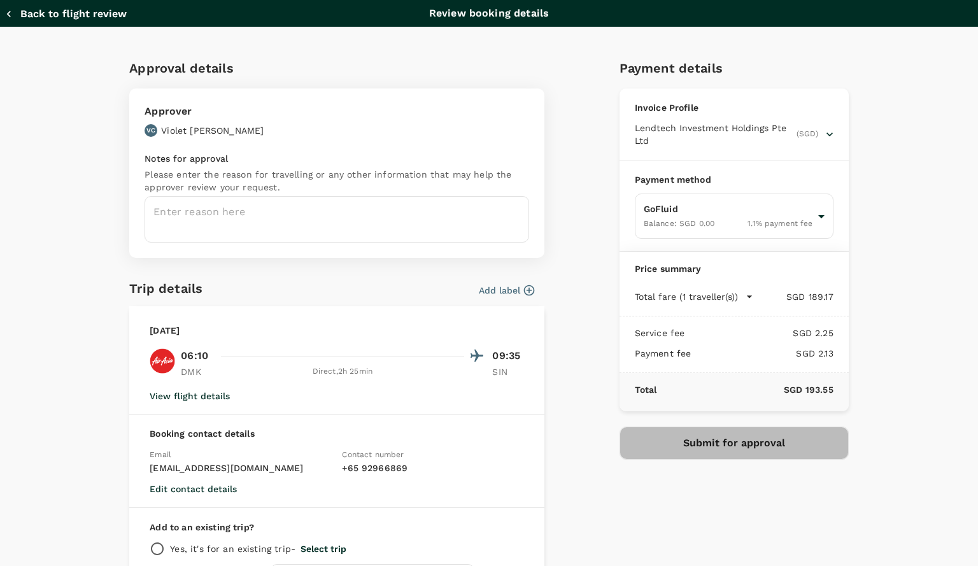
click at [713, 435] on button "Submit for approval" at bounding box center [734, 443] width 229 height 33
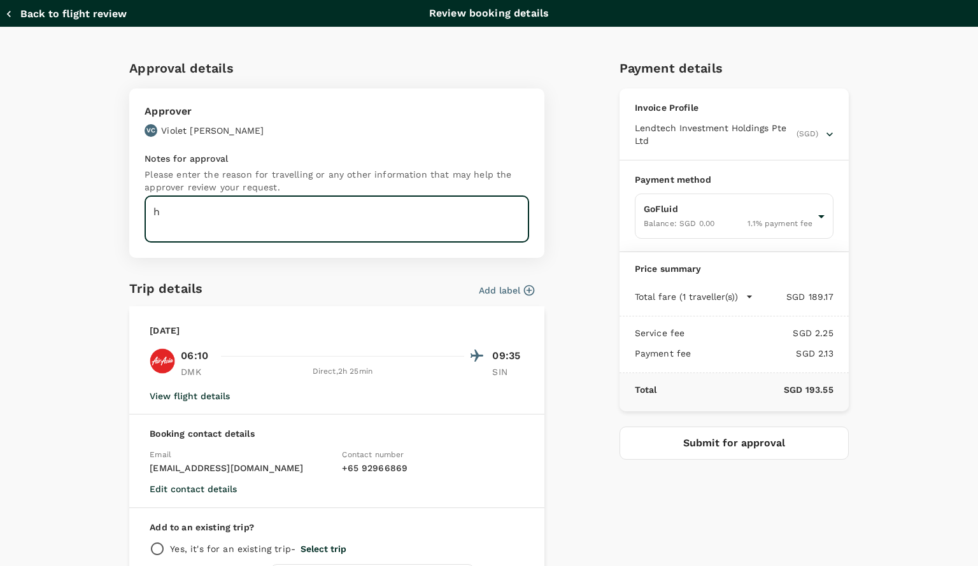
type textarea "h"
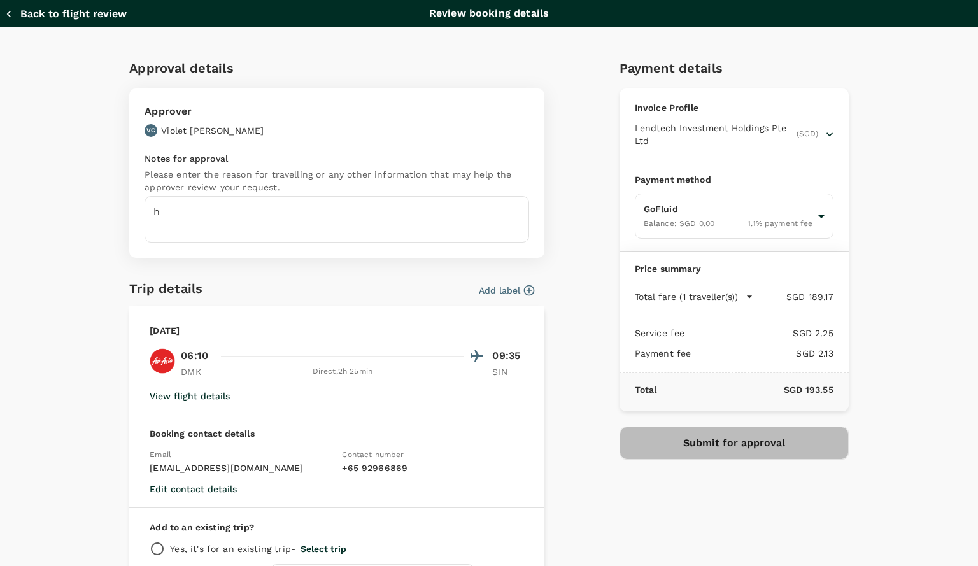
click at [781, 449] on button "Submit for approval" at bounding box center [734, 443] width 229 height 33
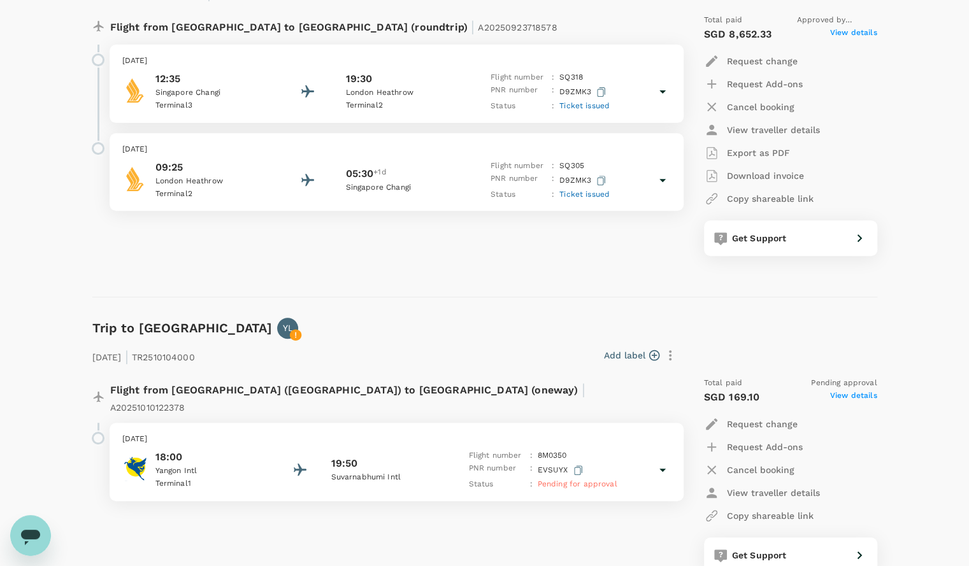
scroll to position [332, 0]
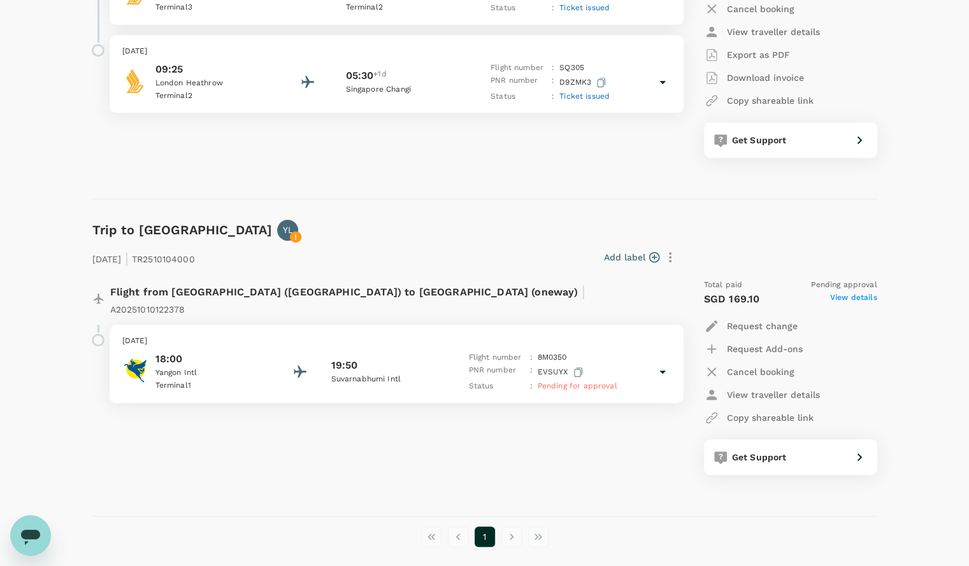
click at [550, 352] on p "8M 0350" at bounding box center [552, 358] width 29 height 13
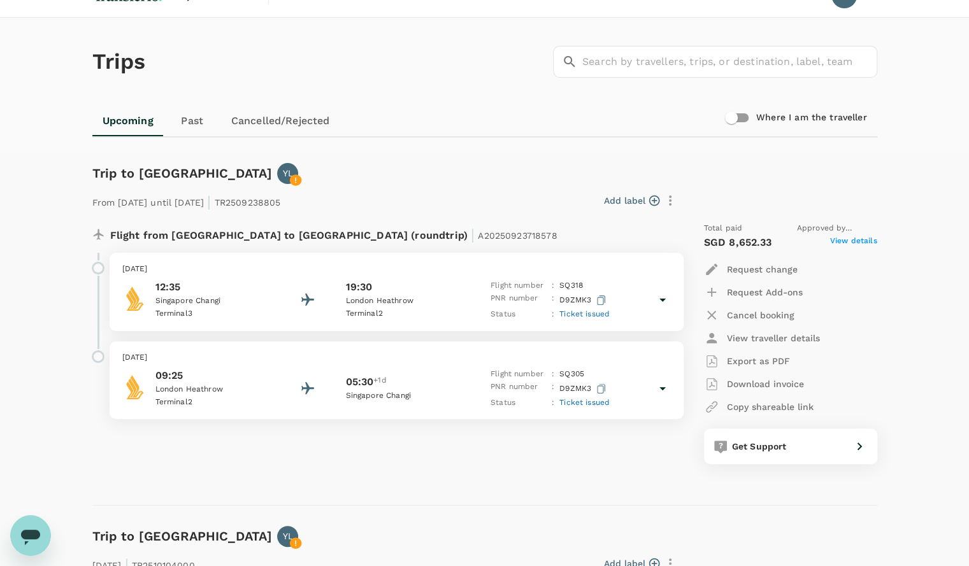
scroll to position [0, 0]
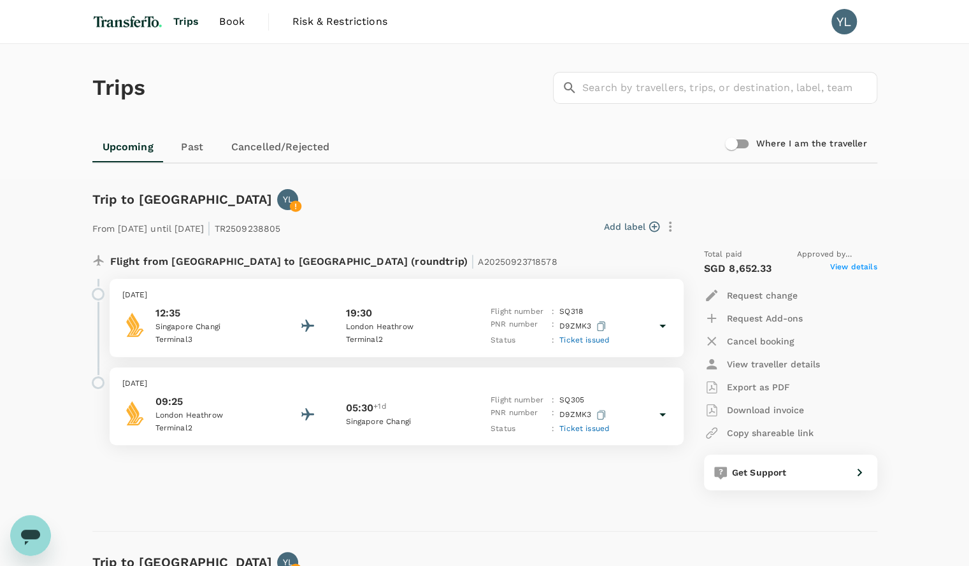
click at [189, 20] on span "Trips" at bounding box center [186, 21] width 26 height 15
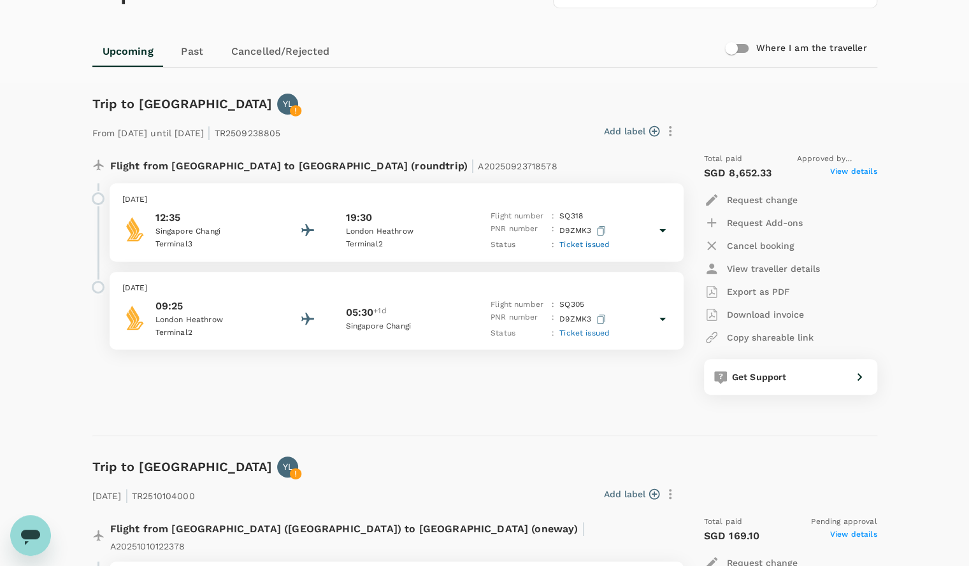
scroll to position [95, 0]
click at [117, 52] on link "Upcoming" at bounding box center [127, 52] width 71 height 31
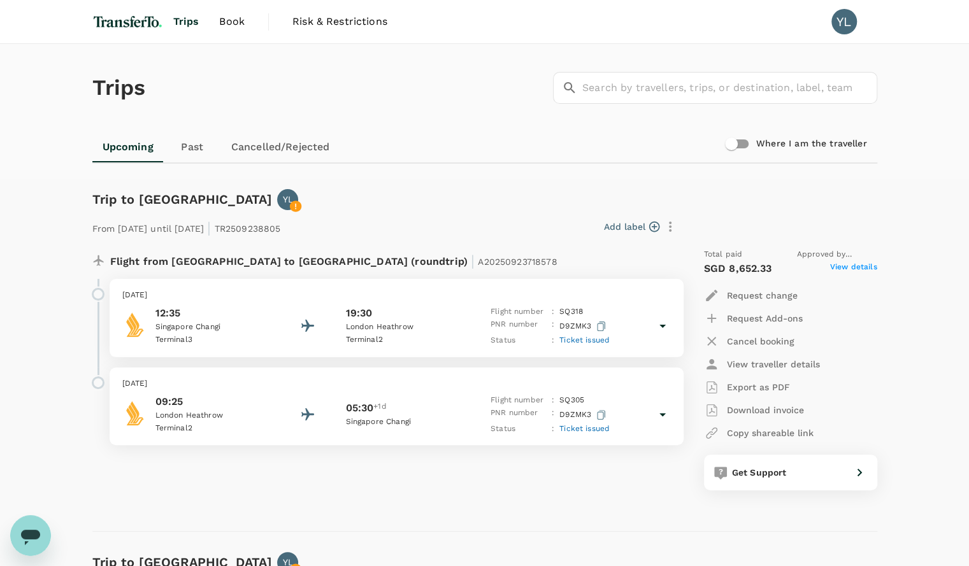
click at [190, 21] on span "Trips" at bounding box center [186, 21] width 26 height 15
click at [120, 23] on img at bounding box center [127, 22] width 71 height 28
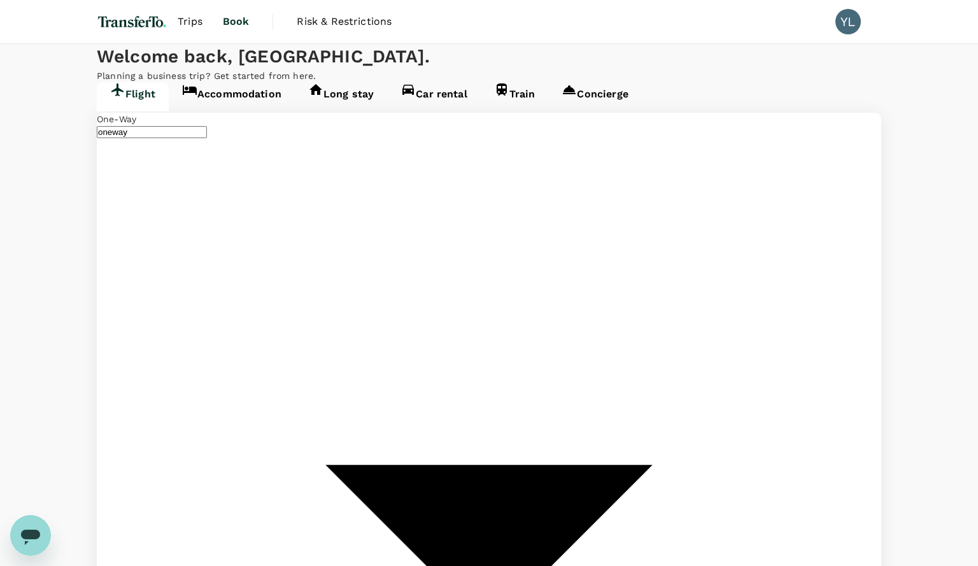
type input "Bangkok, Thailand (any)"
type input "Singapore, Singapore (any)"
click at [196, 27] on span "Trips" at bounding box center [190, 21] width 25 height 15
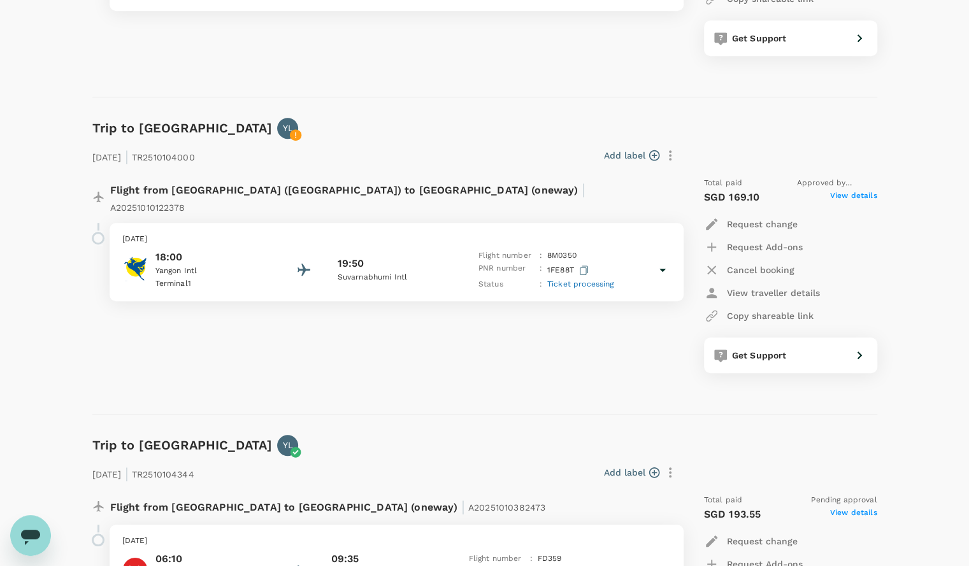
scroll to position [620, 0]
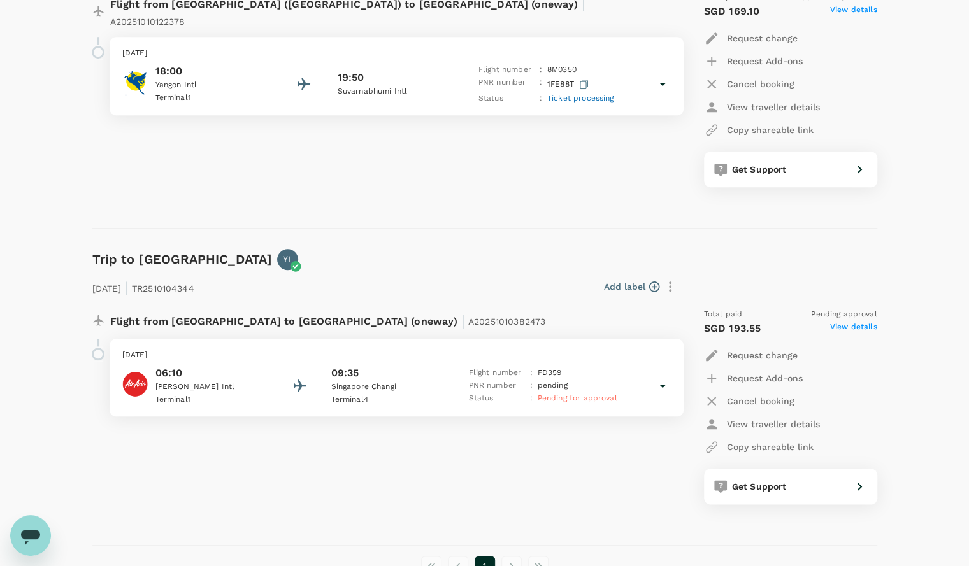
click at [617, 349] on p "Saturday, 18 Oct 2025" at bounding box center [396, 355] width 548 height 13
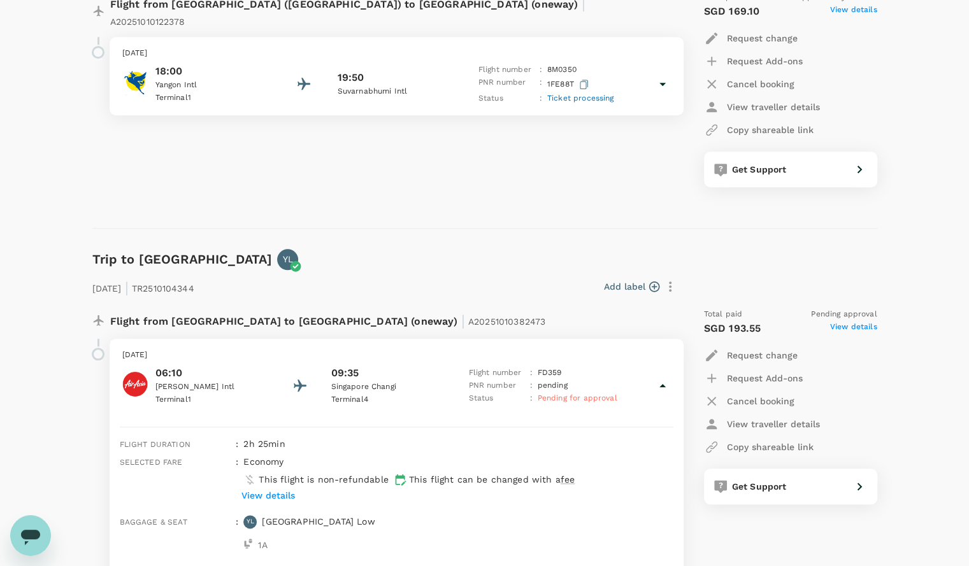
scroll to position [819, 0]
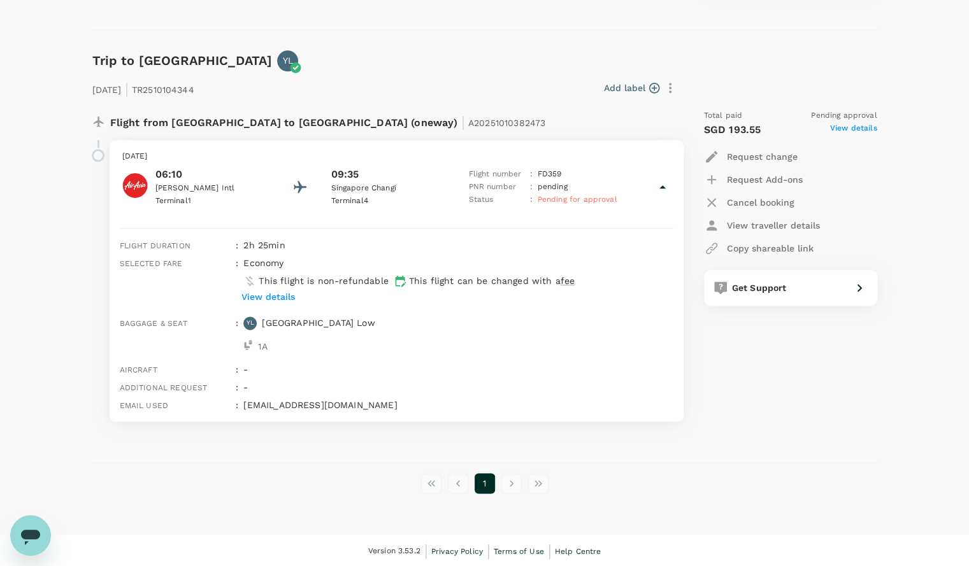
click at [345, 453] on div "Trip to Singapore YL 18 Oct 2025 | TR2510104344 Add label Flight from Thailand …" at bounding box center [479, 246] width 795 height 433
click at [857, 131] on span "View details" at bounding box center [853, 129] width 47 height 15
click at [469, 68] on div "18 Oct 2025 | TR2510104344 Add label Flight from Thailand to Singapore (oneway)…" at bounding box center [474, 246] width 805 height 391
